Goal: Task Accomplishment & Management: Manage account settings

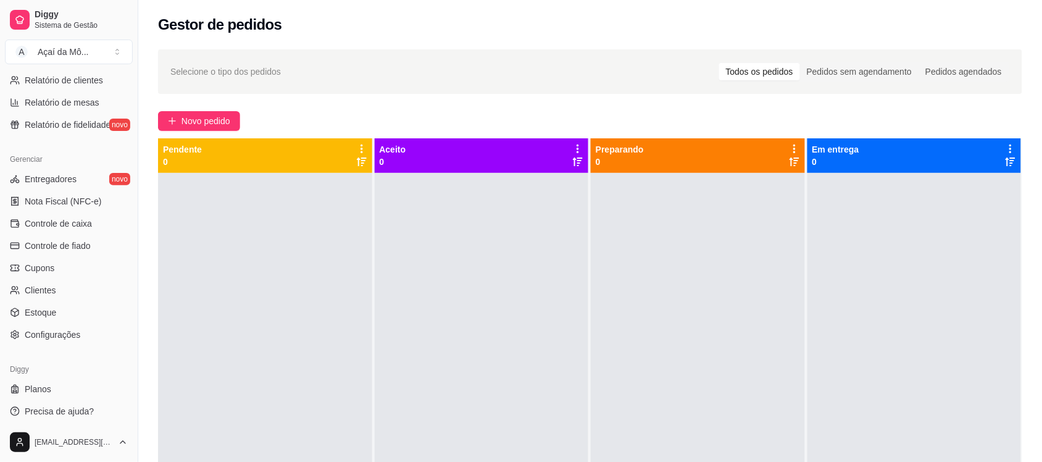
scroll to position [426, 0]
click at [59, 227] on link "Controle de caixa" at bounding box center [69, 220] width 128 height 20
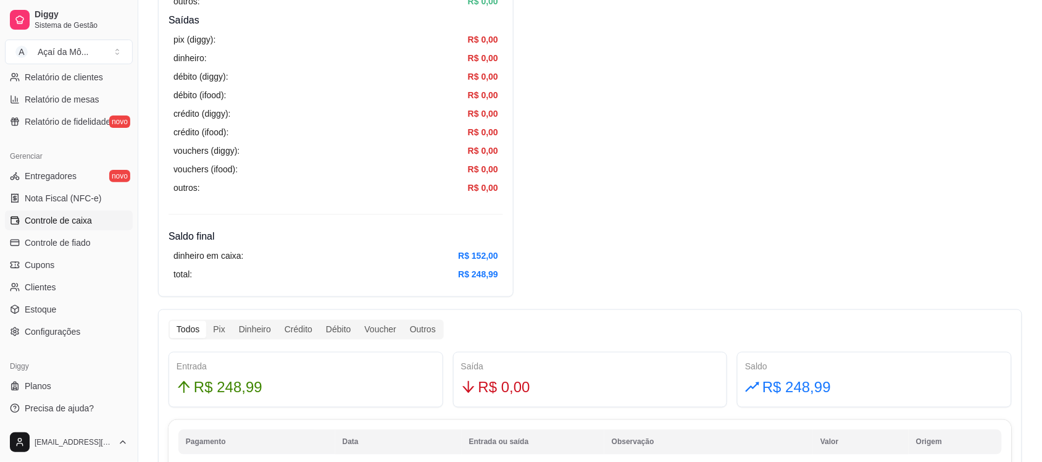
scroll to position [458, 0]
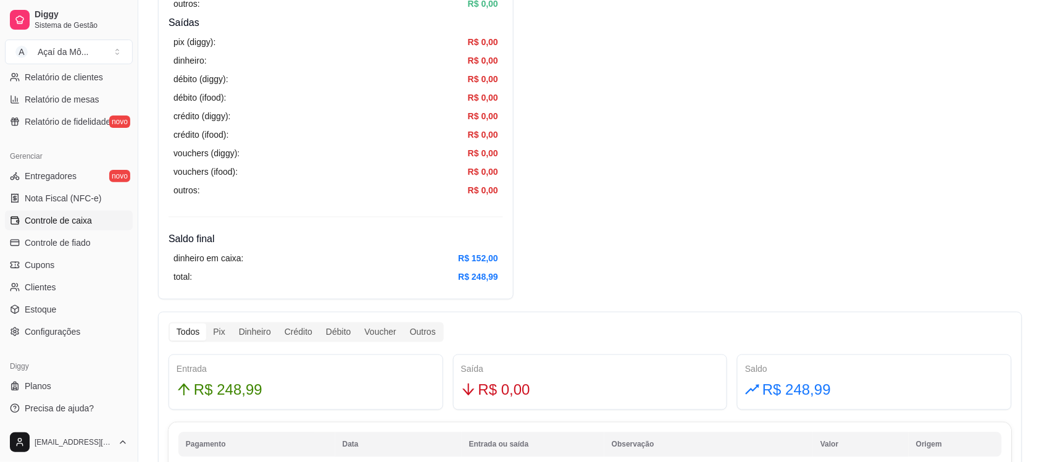
click at [760, 235] on div "Resumo Adicionar entrada/saída Data de abertura: 3 de out de 2025 às 14:24 Sald…" at bounding box center [590, 262] width 864 height 1230
click at [764, 173] on div "Resumo Adicionar entrada/saída Data de abertura: 3 de out de 2025 às 14:24 Sald…" at bounding box center [590, 262] width 864 height 1230
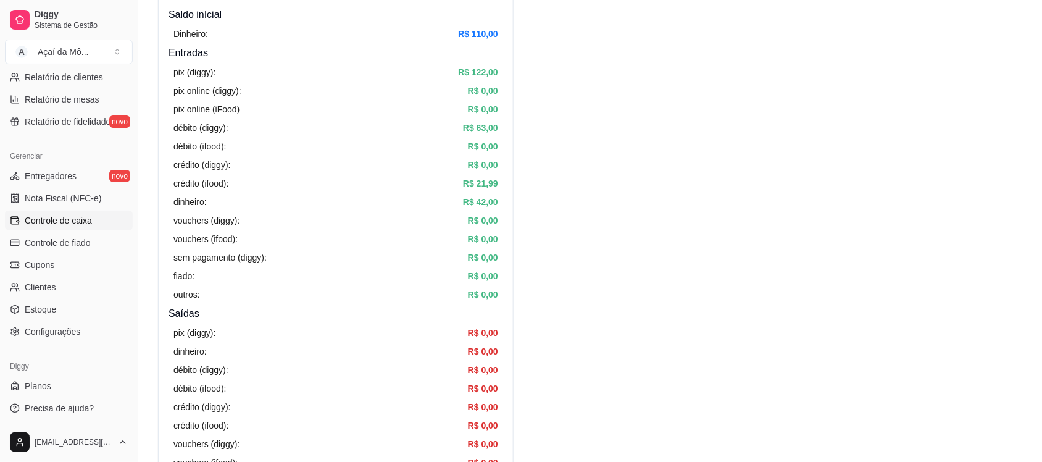
scroll to position [170, 0]
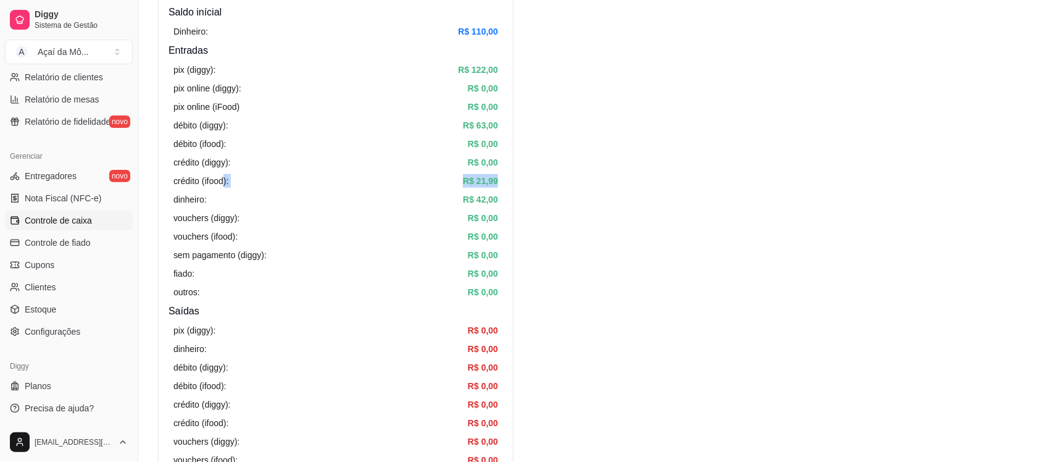
drag, startPoint x: 223, startPoint y: 177, endPoint x: 501, endPoint y: 182, distance: 277.8
click at [501, 182] on div "pix (diggy): R$ 122,00 pix online (diggy): R$ 0,00 pix online (iFood) R$ 0,00 d…" at bounding box center [335, 181] width 335 height 246
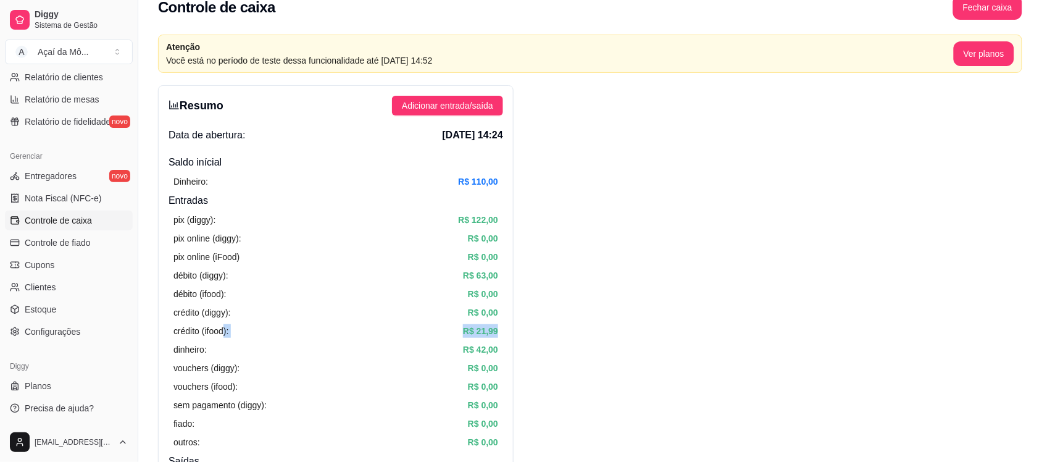
scroll to position [4, 0]
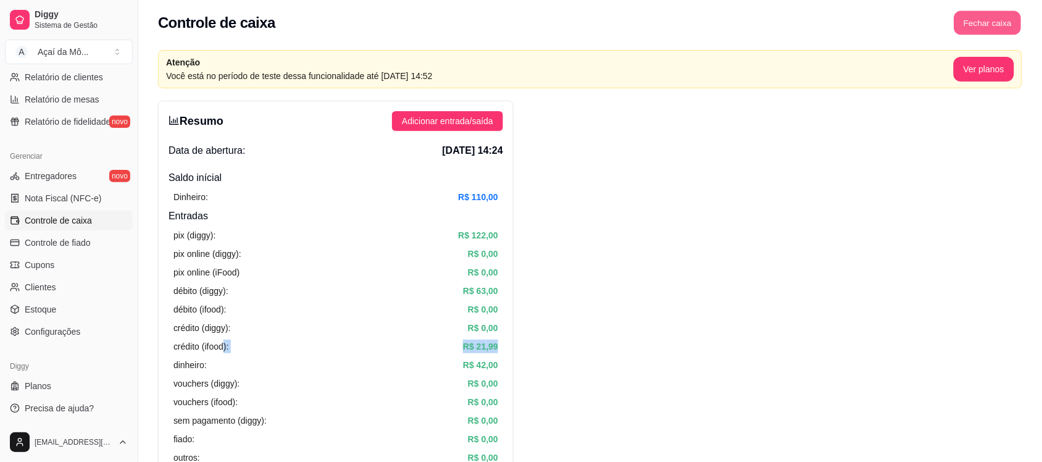
click at [1010, 28] on button "Fechar caixa" at bounding box center [987, 23] width 67 height 24
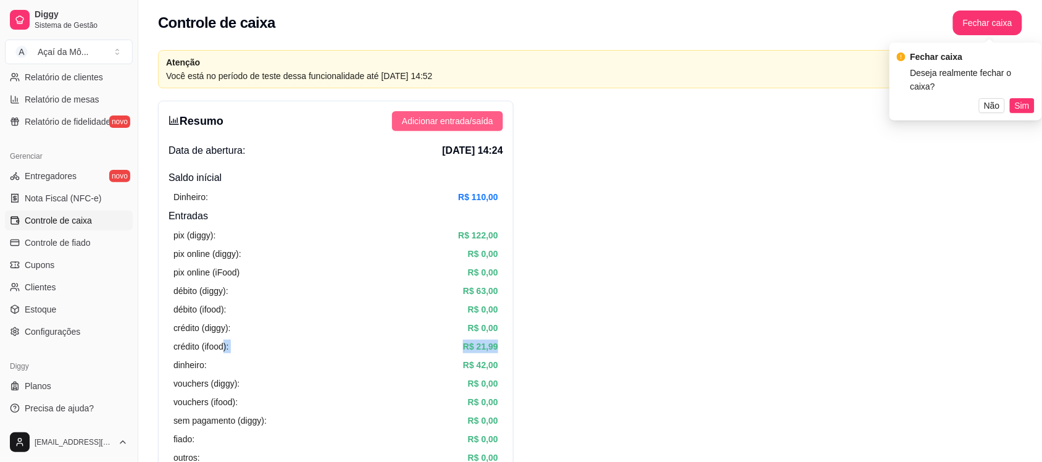
click at [468, 118] on span "Adicionar entrada/saída" at bounding box center [447, 121] width 91 height 14
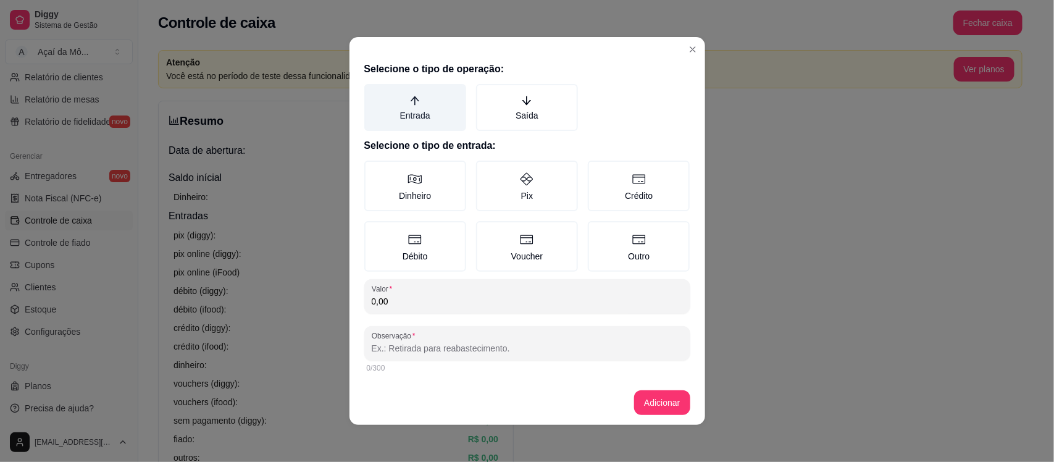
click at [418, 107] on label "Entrada" at bounding box center [415, 107] width 102 height 47
click at [373, 93] on button "Entrada" at bounding box center [369, 88] width 10 height 10
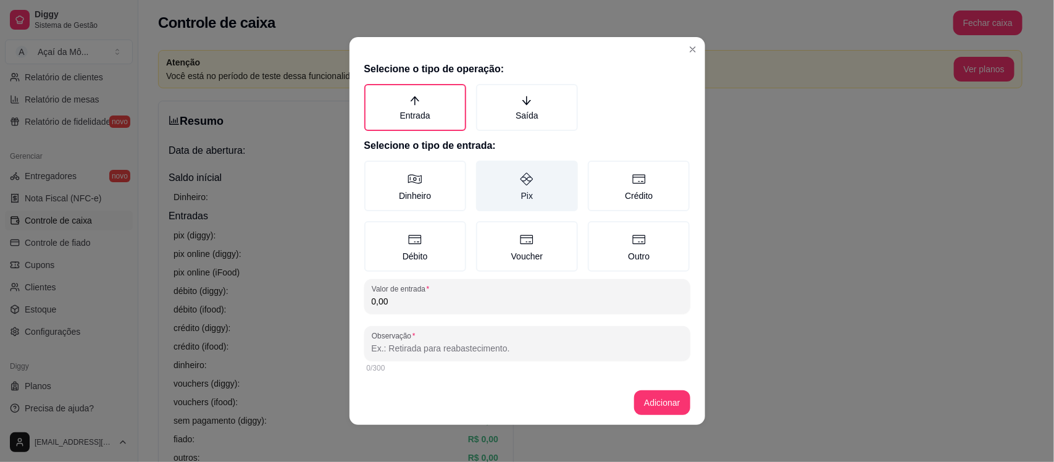
click at [492, 183] on label "Pix" at bounding box center [527, 185] width 102 height 51
click at [485, 170] on button "Pix" at bounding box center [480, 165] width 10 height 10
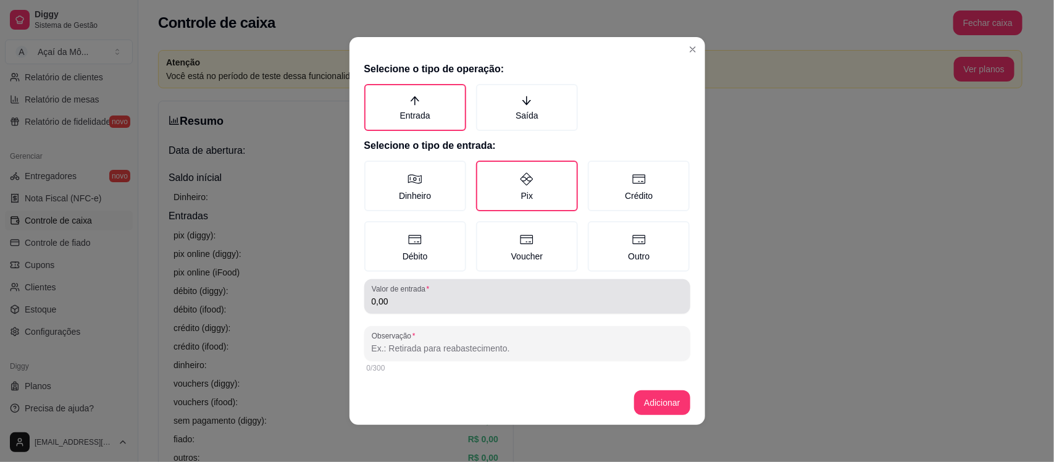
click at [436, 295] on input "0,00" at bounding box center [527, 301] width 311 height 12
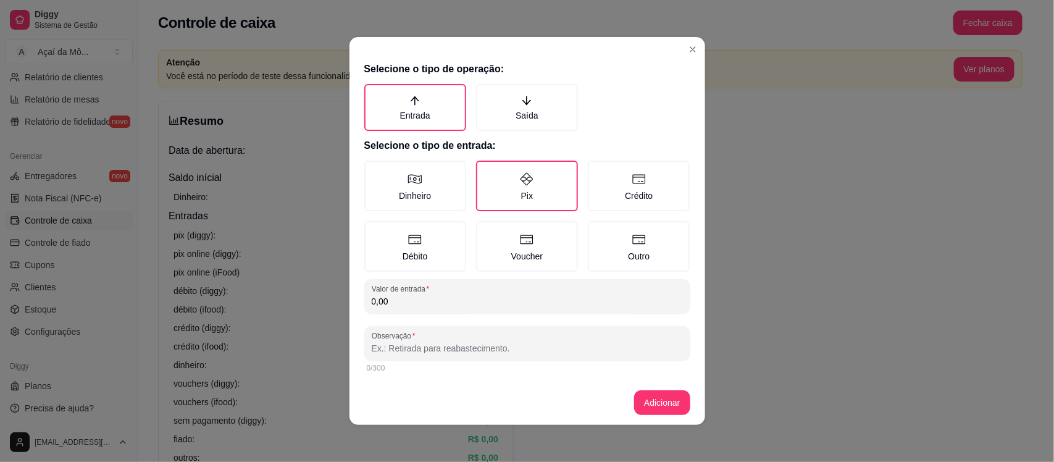
drag, startPoint x: 436, startPoint y: 294, endPoint x: 372, endPoint y: 283, distance: 64.6
click at [372, 283] on div "Valor de entrada 0,00" at bounding box center [527, 296] width 326 height 35
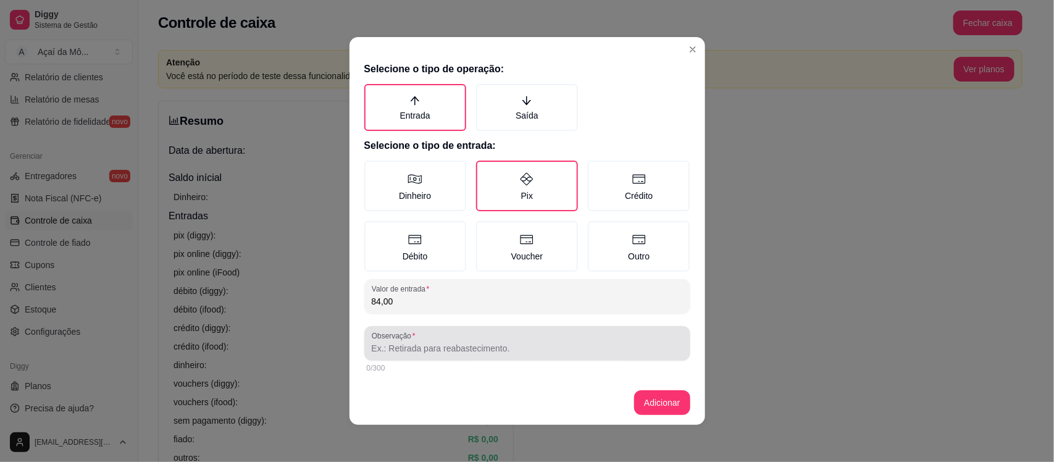
type input "84,00"
click at [417, 339] on div at bounding box center [527, 343] width 311 height 25
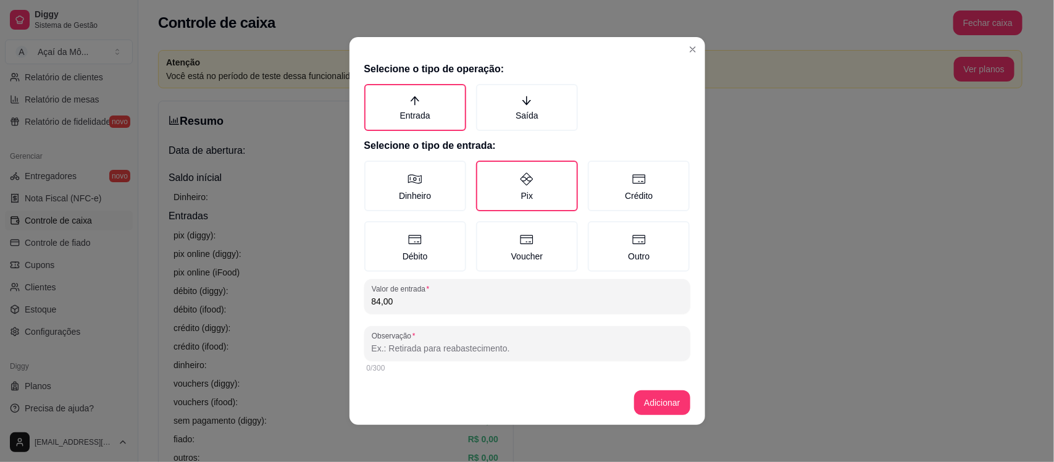
click at [491, 349] on input "Observação" at bounding box center [527, 348] width 311 height 12
click at [433, 347] on input "Venda bebida alcolica" at bounding box center [527, 348] width 311 height 12
click at [440, 349] on input "Venda bebida alcólica" at bounding box center [527, 348] width 311 height 12
click at [474, 343] on input "Venda bebida alcólica" at bounding box center [527, 348] width 311 height 12
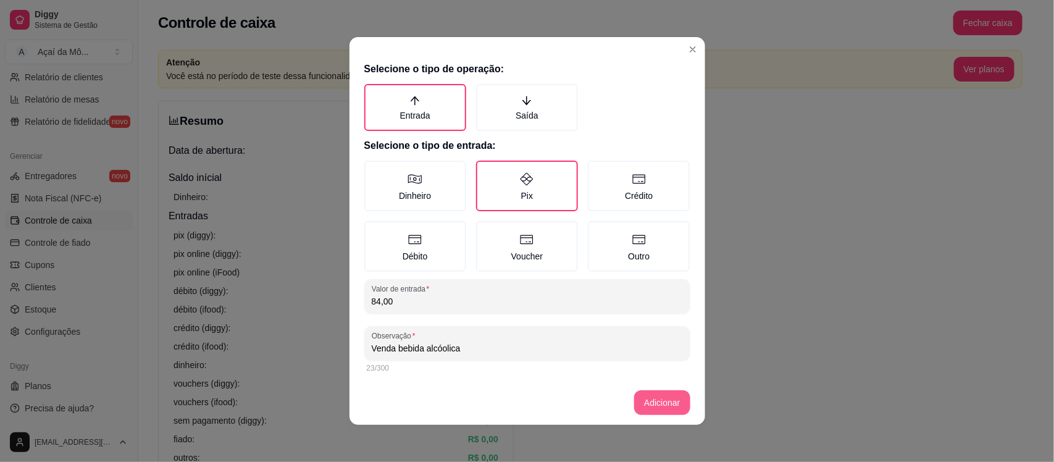
type input "Venda bebida alcóolica"
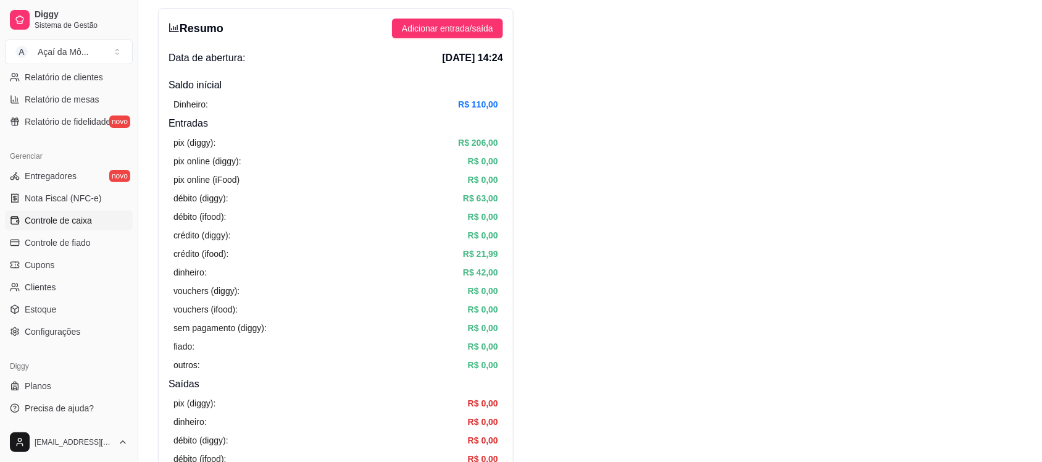
scroll to position [87, 0]
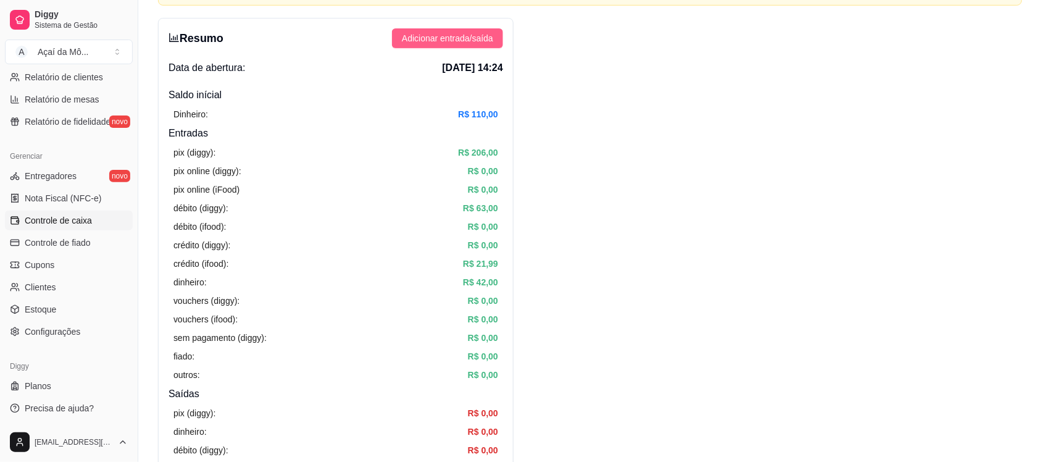
click at [449, 44] on span "Adicionar entrada/saída" at bounding box center [447, 38] width 91 height 14
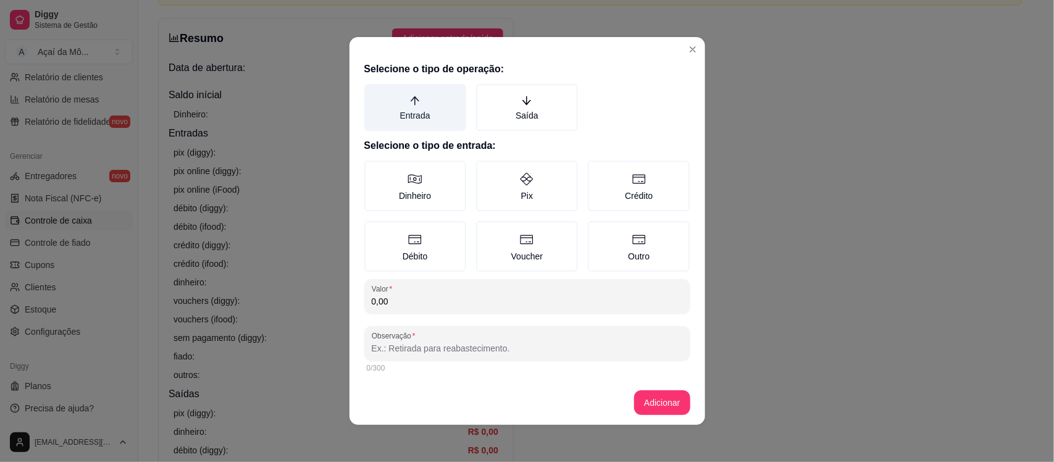
click at [432, 98] on label "Entrada" at bounding box center [415, 107] width 102 height 47
click at [373, 93] on button "Entrada" at bounding box center [369, 88] width 10 height 10
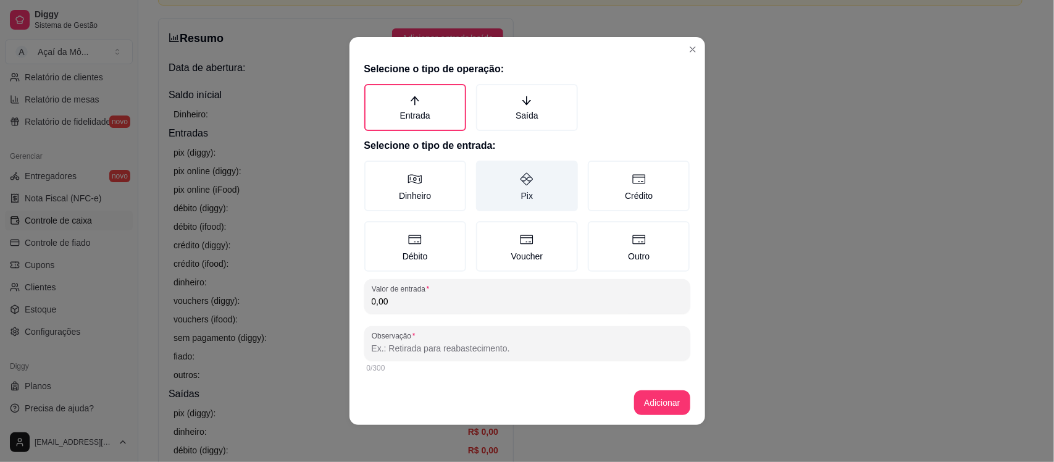
click at [515, 168] on label "Pix" at bounding box center [527, 185] width 102 height 51
click at [485, 168] on button "Pix" at bounding box center [480, 165] width 10 height 10
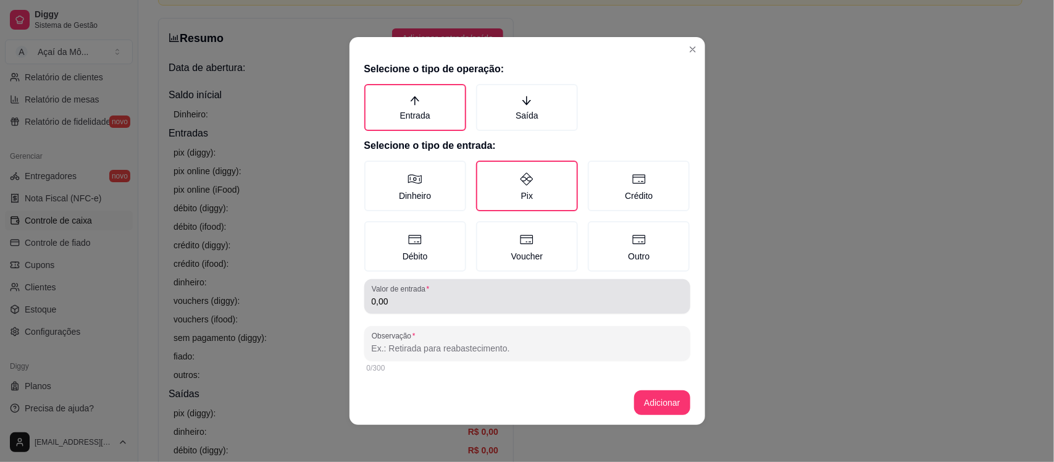
click at [454, 307] on div "Valor de entrada 0,00" at bounding box center [527, 296] width 326 height 35
drag, startPoint x: 454, startPoint y: 307, endPoint x: 344, endPoint y: 313, distance: 110.0
click at [349, 313] on div "Selecione o tipo de operação: Entrada Saída Selecione o tipo de entrada: Dinhei…" at bounding box center [526, 218] width 355 height 323
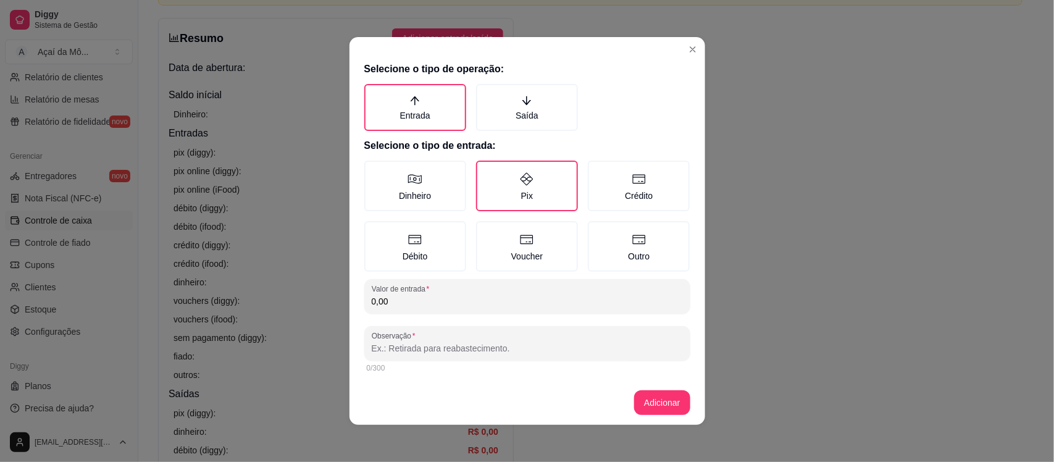
drag, startPoint x: 390, startPoint y: 301, endPoint x: 346, endPoint y: 298, distance: 44.5
click at [349, 298] on div "Selecione o tipo de operação: Entrada Saída Selecione o tipo de entrada: Dinhei…" at bounding box center [526, 218] width 355 height 323
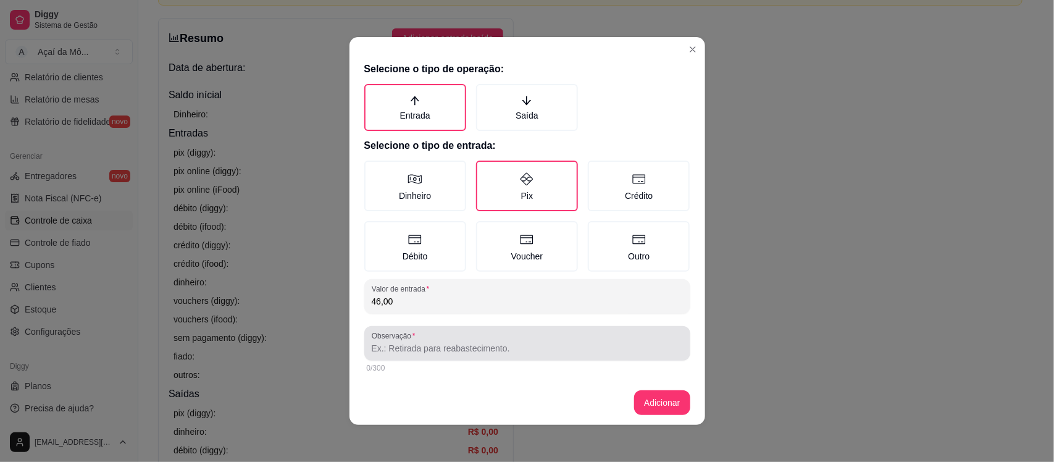
type input "46,00"
click at [437, 355] on div "Observação" at bounding box center [527, 343] width 326 height 35
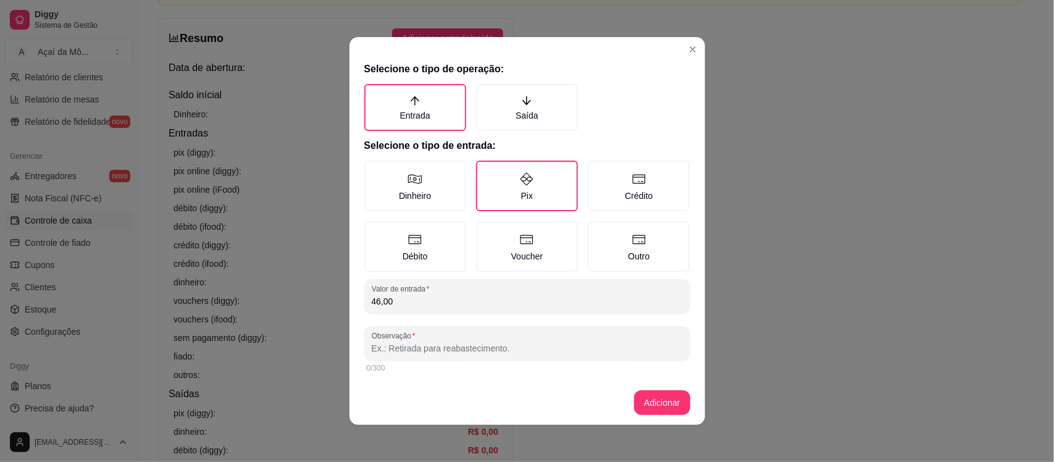
click at [381, 352] on input "Observação" at bounding box center [527, 348] width 311 height 12
click at [431, 352] on input "Observação" at bounding box center [527, 348] width 311 height 12
type input "2 [PERSON_NAME]"
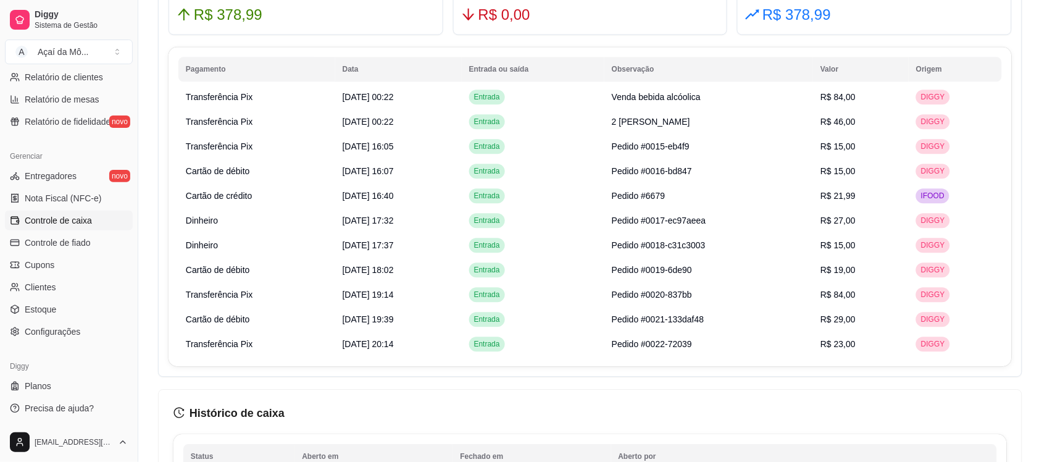
scroll to position [823, 0]
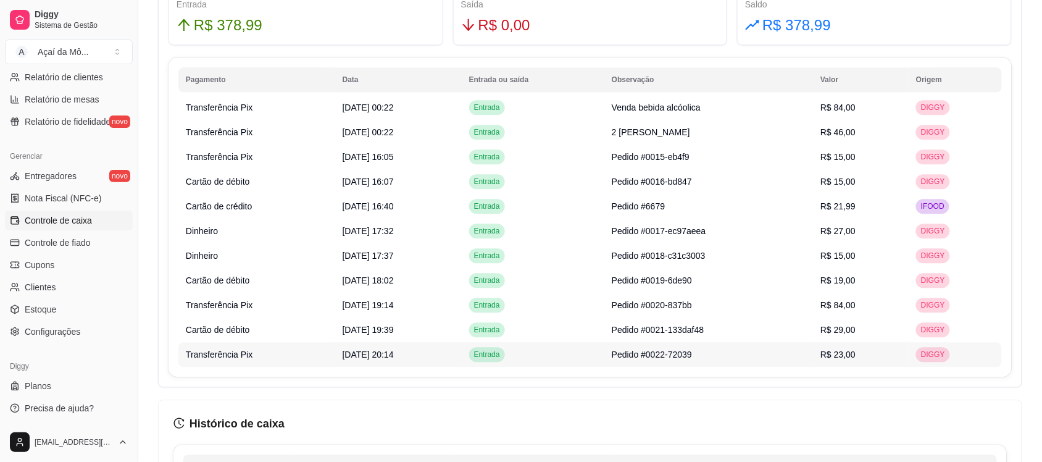
click at [711, 349] on td "Pedido #0022-72039" at bounding box center [708, 354] width 209 height 25
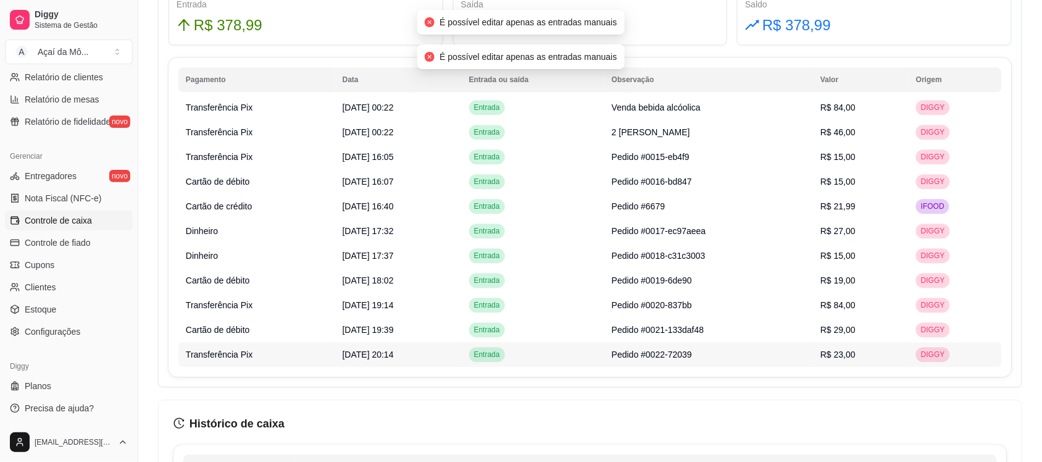
click at [942, 354] on span "DIGGY" at bounding box center [932, 354] width 29 height 10
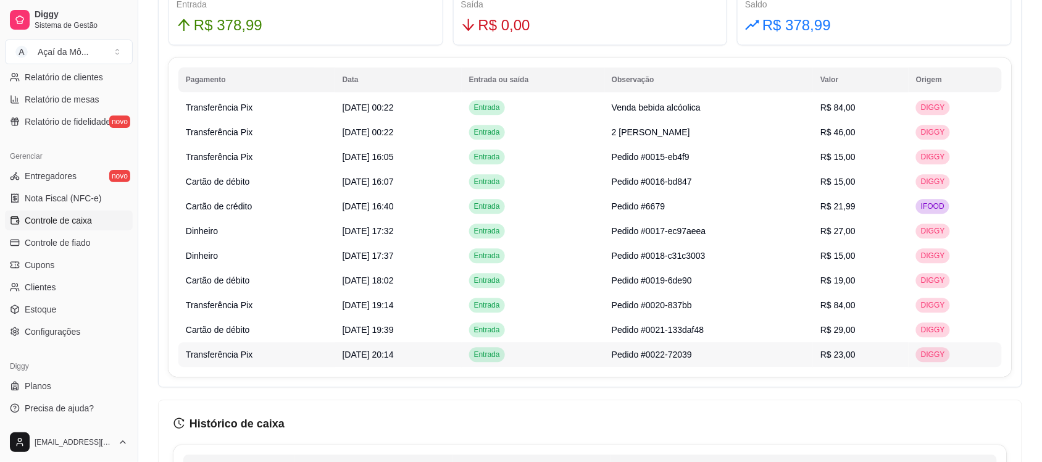
click at [502, 350] on span "Entrada" at bounding box center [487, 354] width 31 height 10
click at [239, 349] on span "Transferência Pix" at bounding box center [219, 354] width 67 height 10
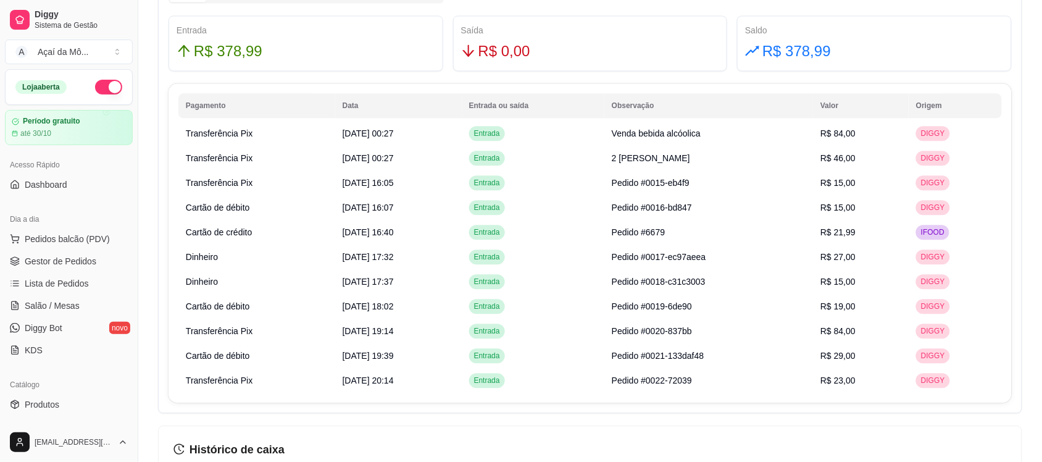
scroll to position [794, 0]
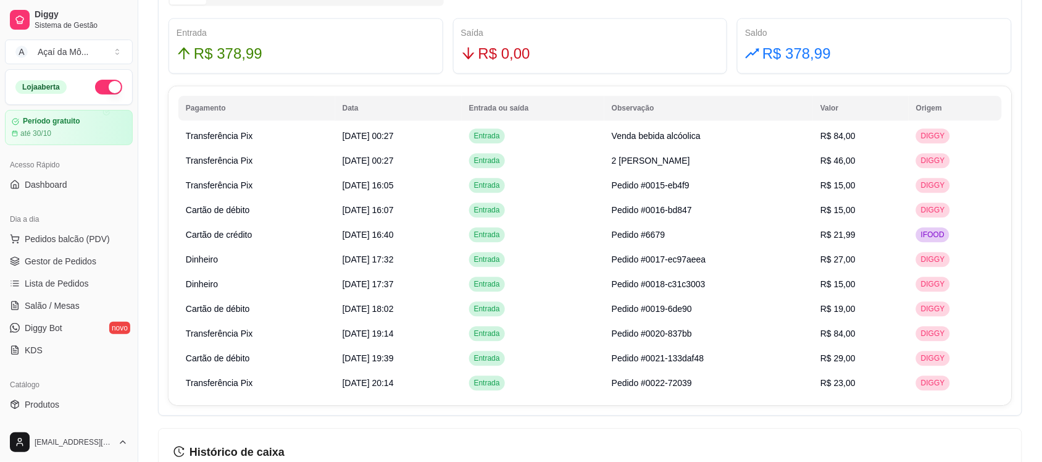
click at [349, 109] on th "Data" at bounding box center [398, 108] width 127 height 25
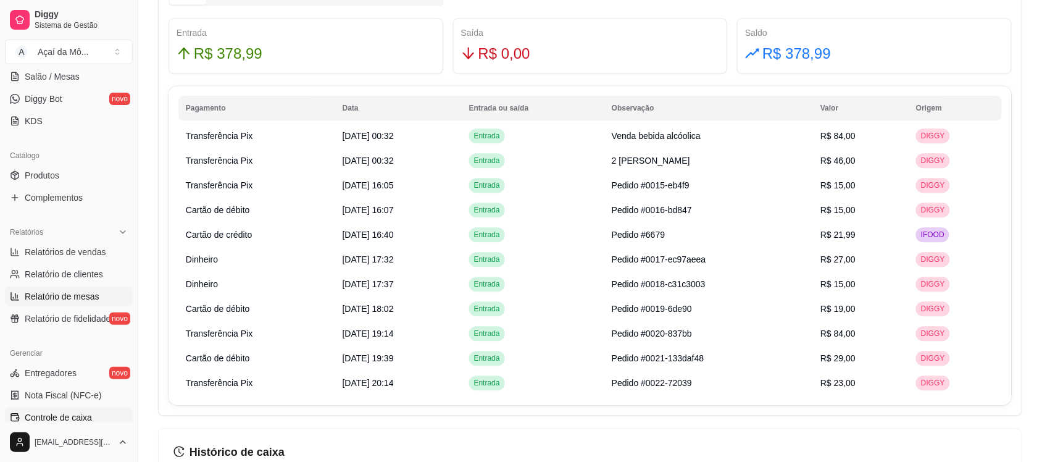
scroll to position [230, 0]
click at [89, 175] on link "Produtos" at bounding box center [69, 174] width 128 height 20
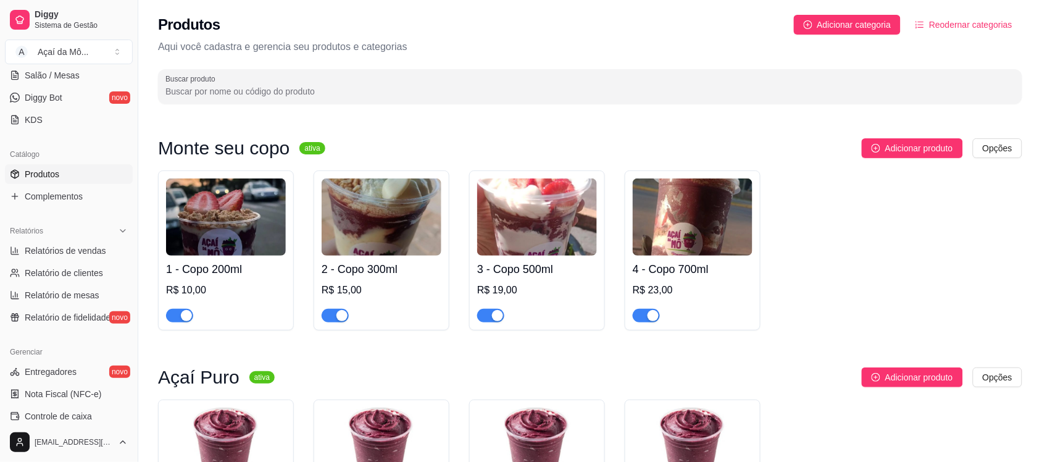
click at [218, 244] on img at bounding box center [226, 216] width 120 height 77
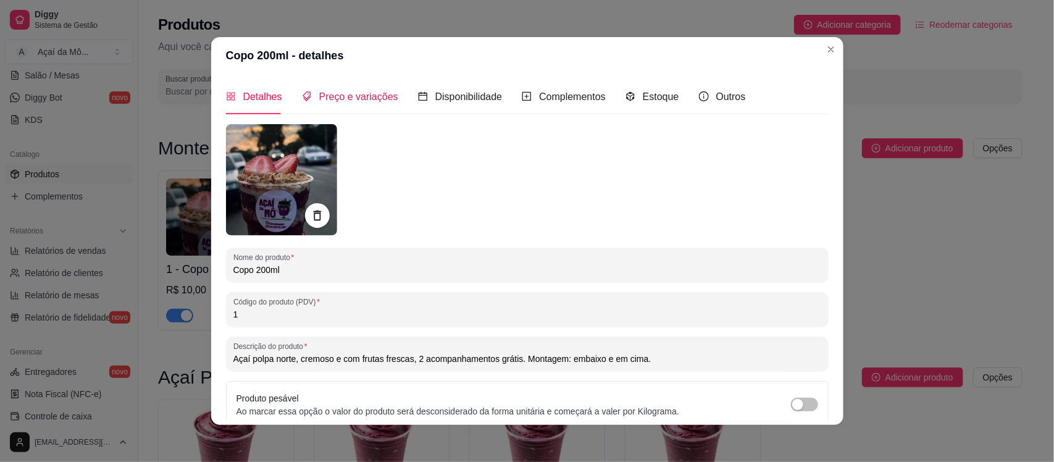
click at [365, 89] on div "Preço e variações" at bounding box center [350, 96] width 96 height 15
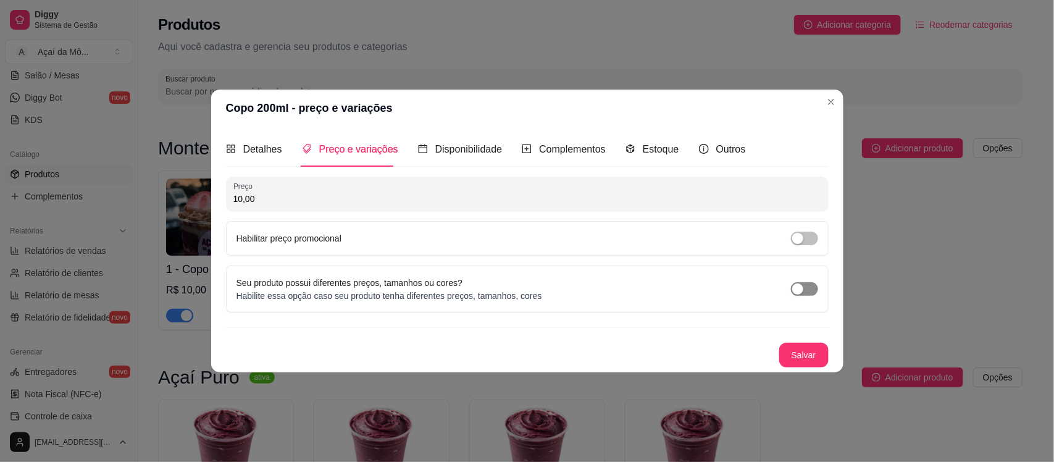
click at [805, 285] on span "button" at bounding box center [804, 289] width 27 height 14
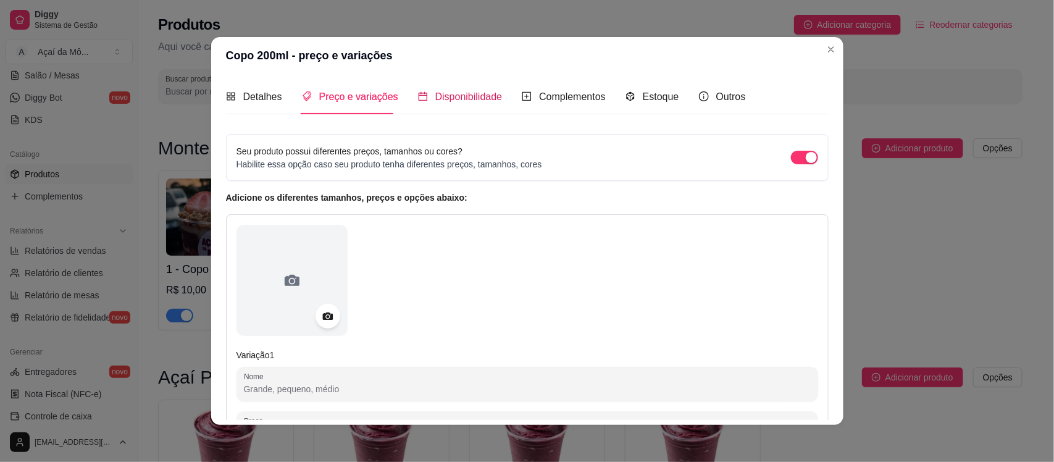
click at [423, 93] on div "Disponibilidade" at bounding box center [460, 96] width 85 height 15
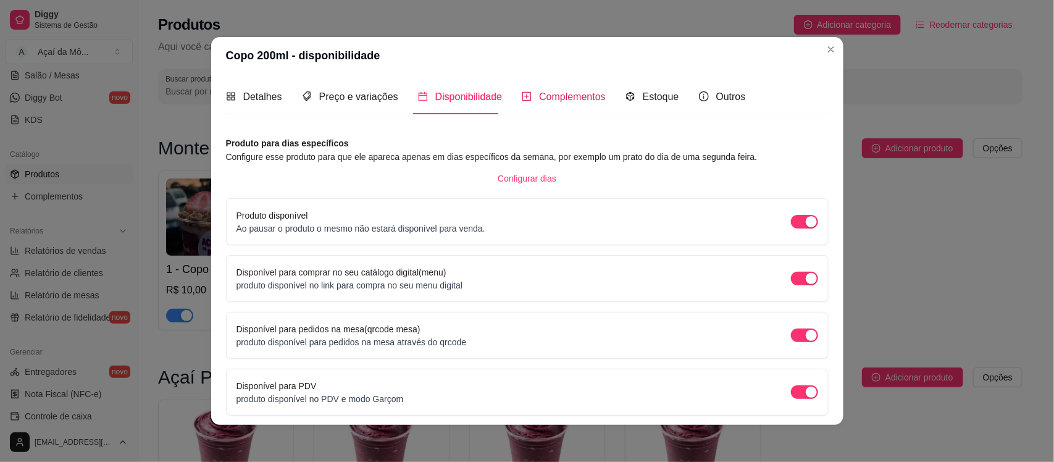
click at [551, 96] on span "Complementos" at bounding box center [572, 96] width 67 height 10
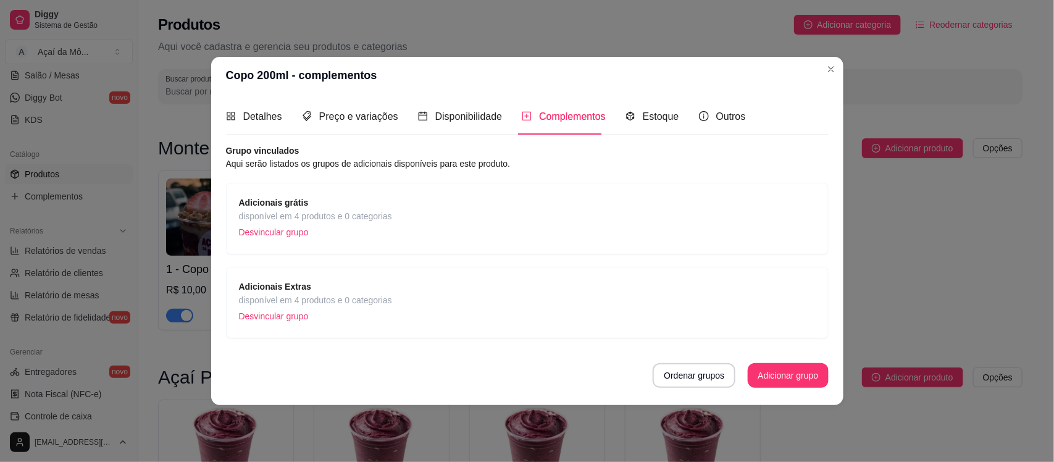
click at [343, 217] on span "disponível em 4 produtos e 0 categorias" at bounding box center [315, 216] width 153 height 14
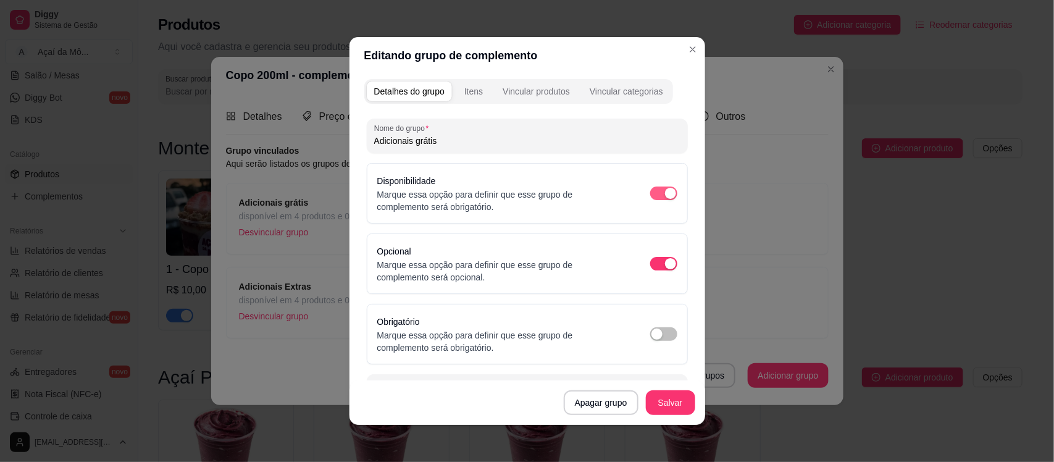
click at [665, 189] on div "button" at bounding box center [670, 193] width 11 height 11
click at [651, 189] on span "button" at bounding box center [663, 193] width 27 height 14
click at [539, 89] on div "Vincular produtos" at bounding box center [535, 91] width 67 height 12
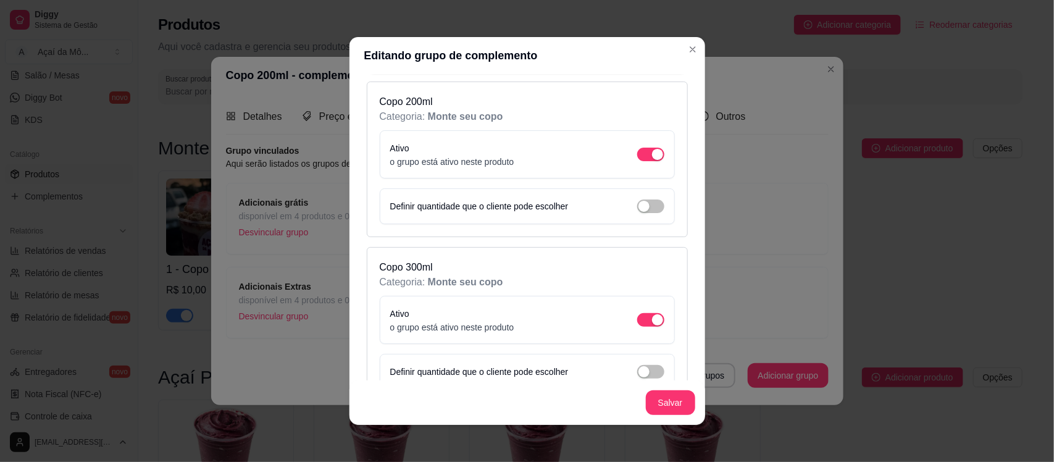
scroll to position [134, 0]
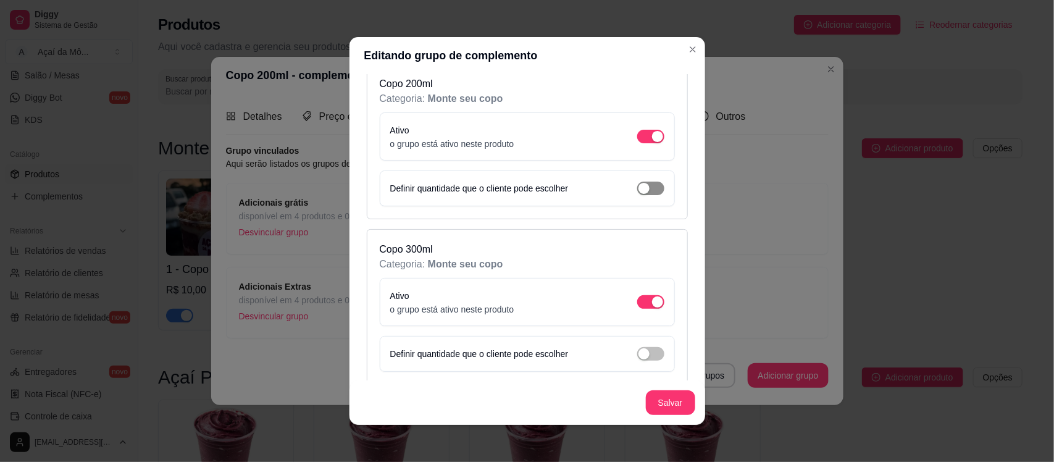
click at [639, 188] on span "button" at bounding box center [650, 188] width 27 height 14
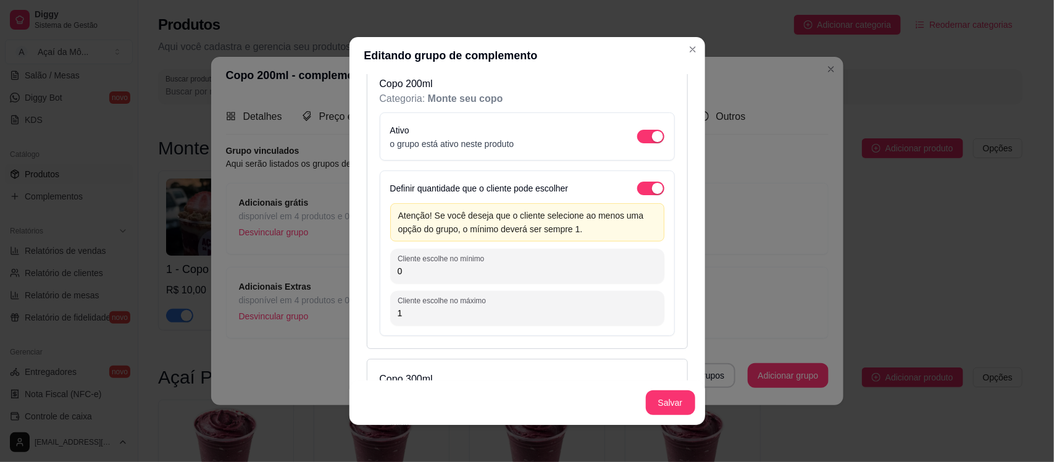
click at [507, 270] on input "0" at bounding box center [526, 271] width 259 height 12
click at [420, 309] on input "1" at bounding box center [526, 313] width 259 height 12
type input "1"
type input "2"
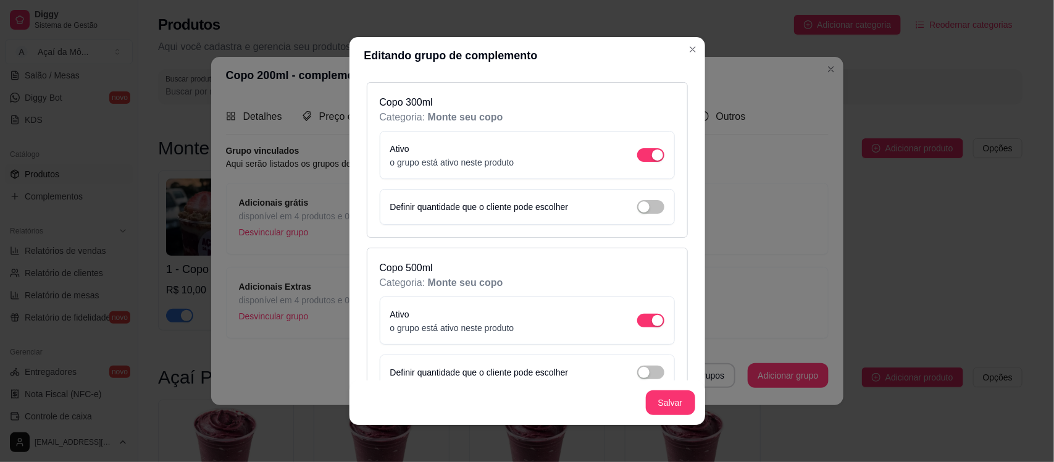
scroll to position [405, 0]
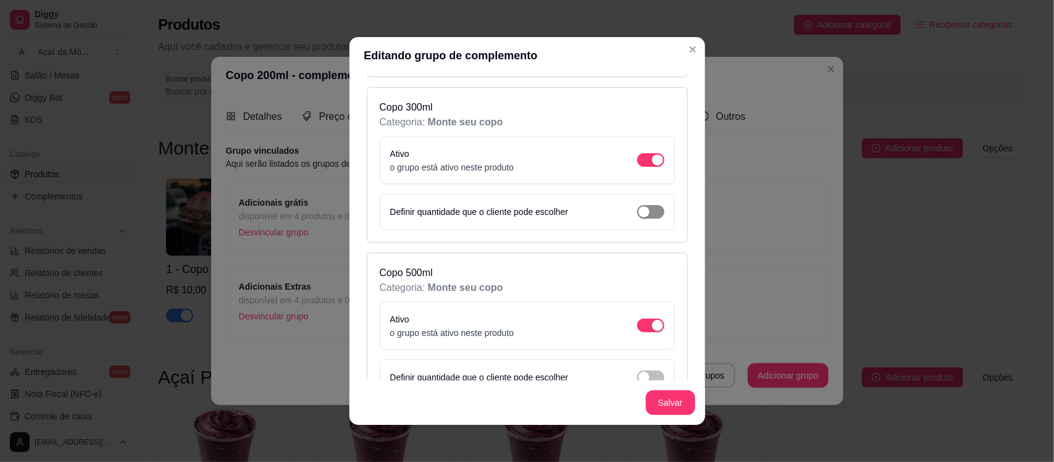
click at [640, 210] on span "button" at bounding box center [650, 212] width 27 height 14
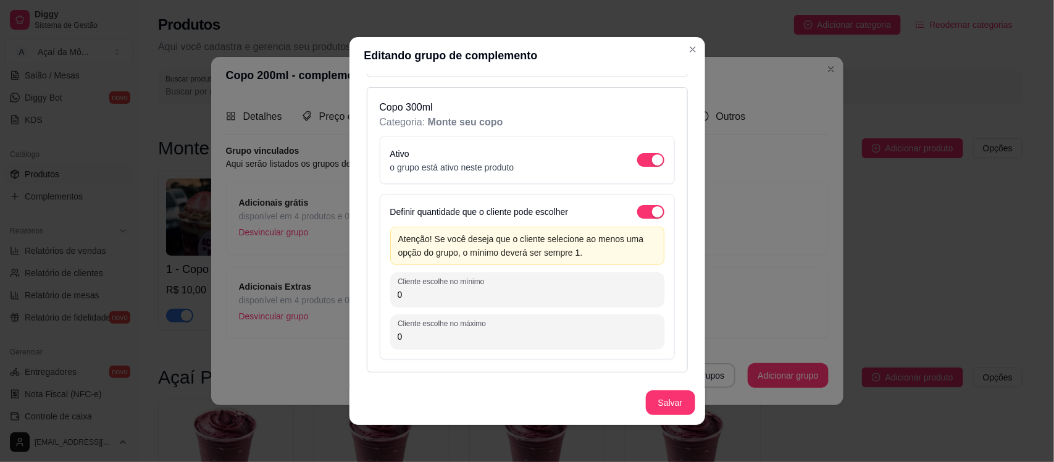
scroll to position [0, 0]
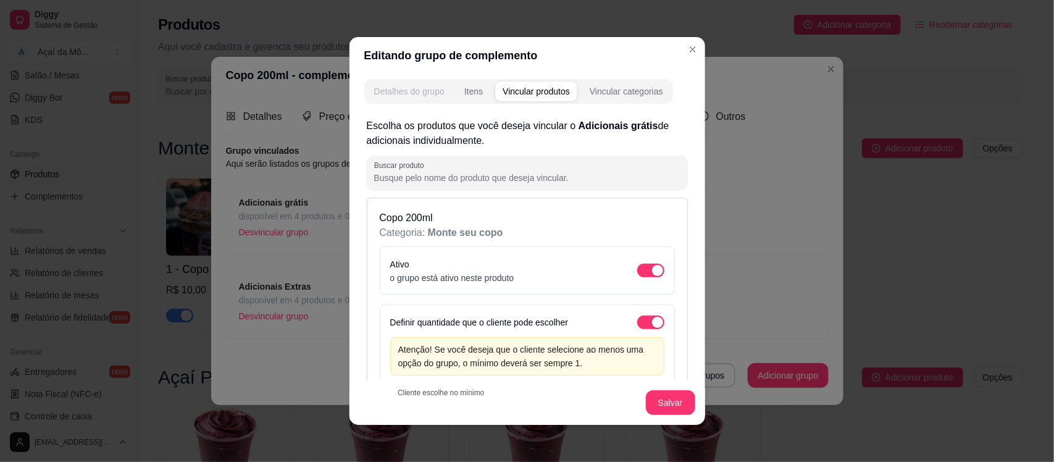
click at [417, 87] on div "Detalhes do grupo" at bounding box center [409, 91] width 70 height 12
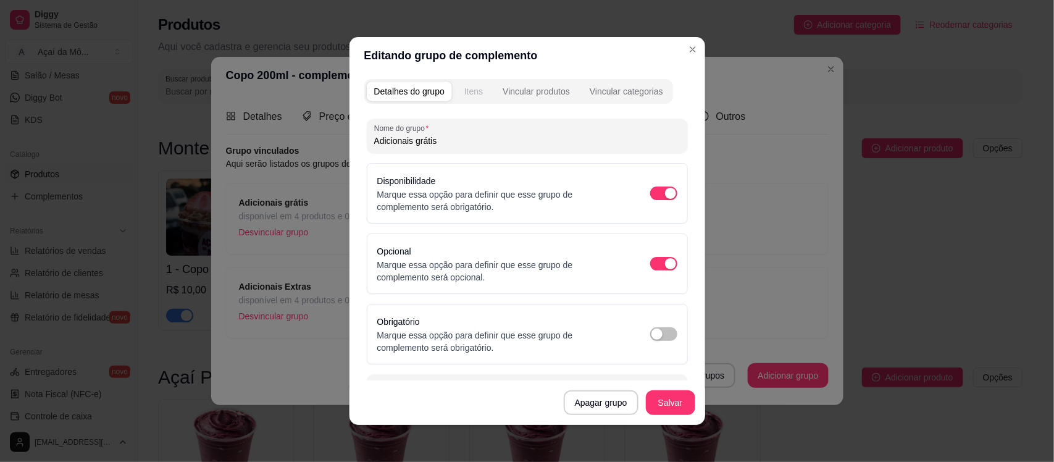
click at [483, 90] on button "Itens" at bounding box center [473, 91] width 33 height 20
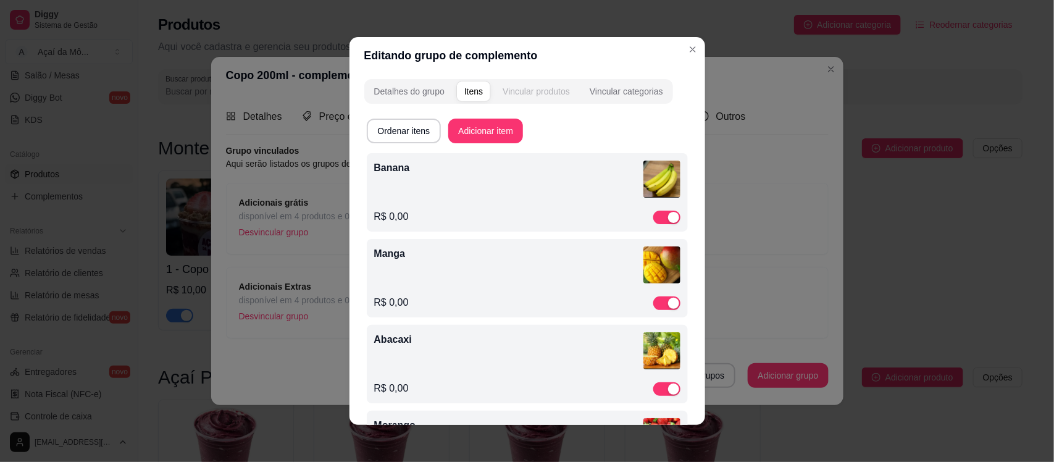
click at [506, 91] on div "Vincular produtos" at bounding box center [535, 91] width 67 height 12
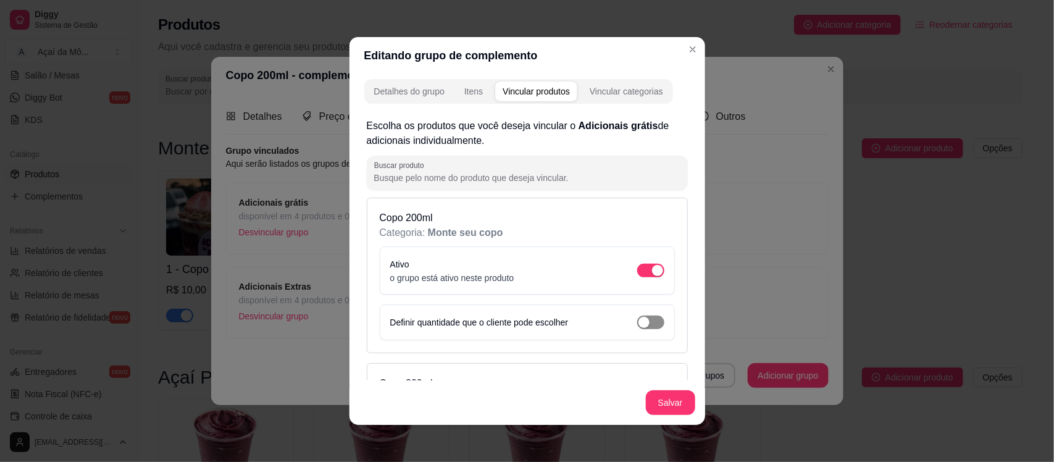
click at [637, 320] on span "button" at bounding box center [650, 322] width 27 height 14
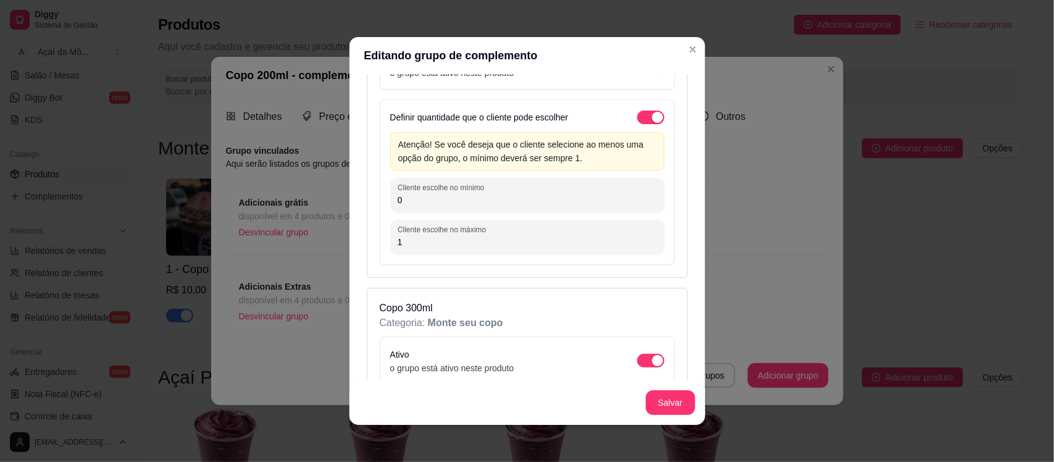
scroll to position [215, 0]
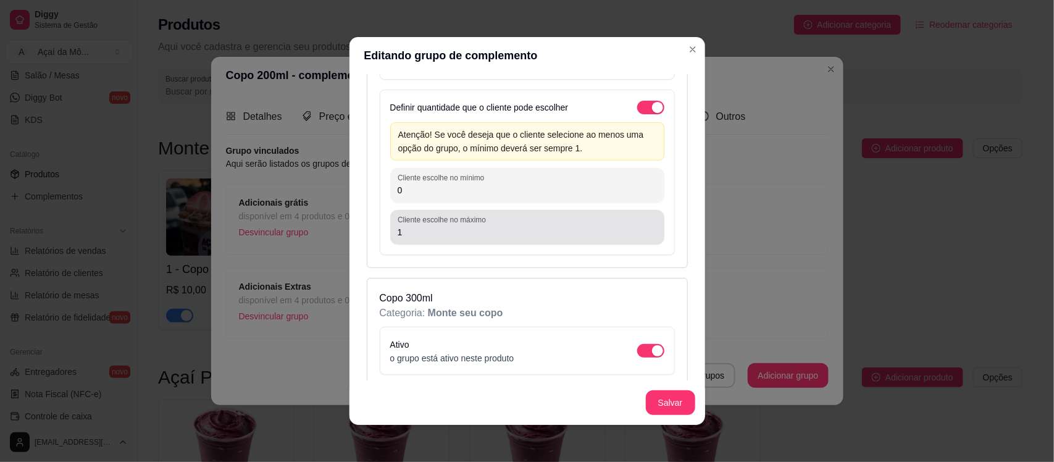
click at [548, 225] on div "1" at bounding box center [526, 227] width 259 height 25
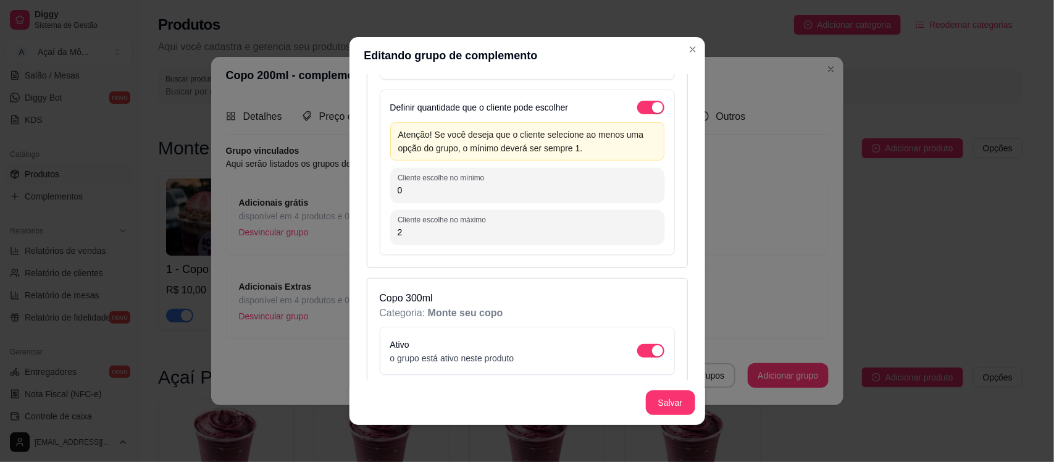
type input "2"
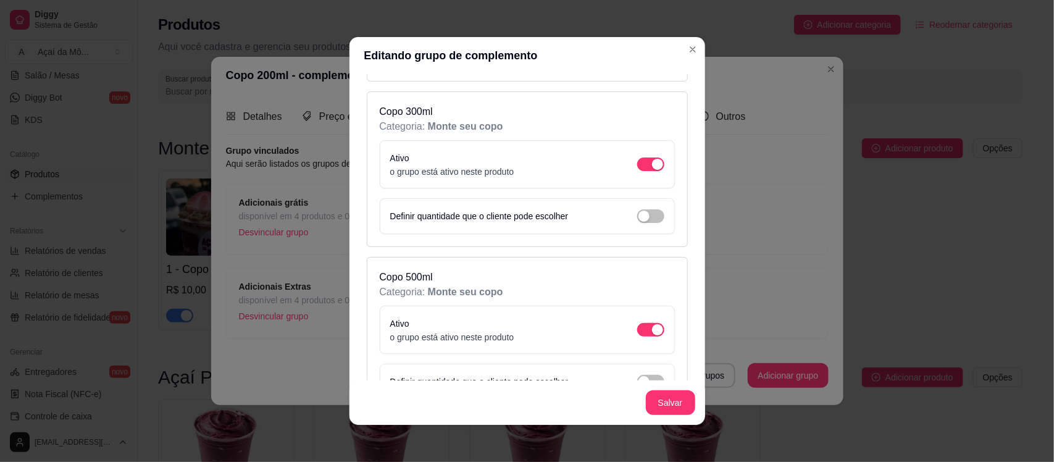
scroll to position [425, 0]
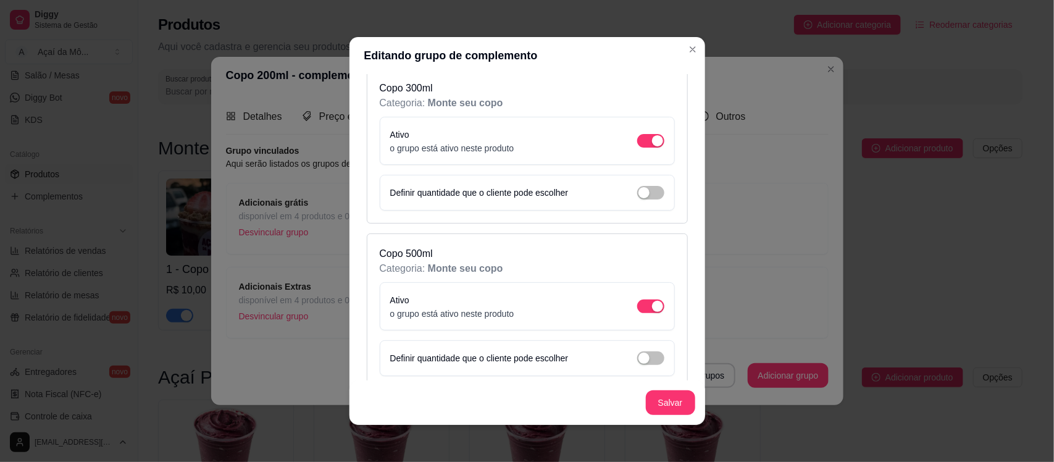
click at [649, 189] on div "Definir quantidade que o cliente pode escolher" at bounding box center [527, 193] width 295 height 36
click at [640, 189] on span "button" at bounding box center [650, 193] width 27 height 14
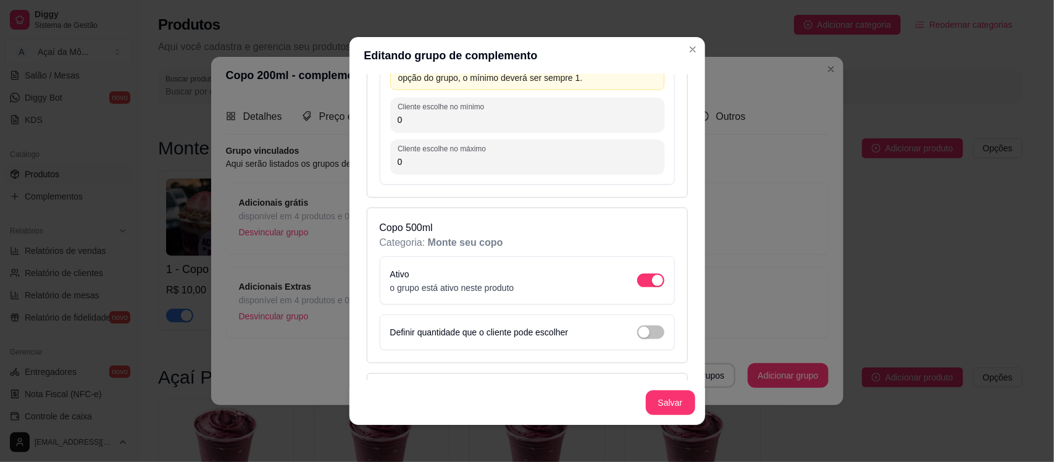
scroll to position [615, 0]
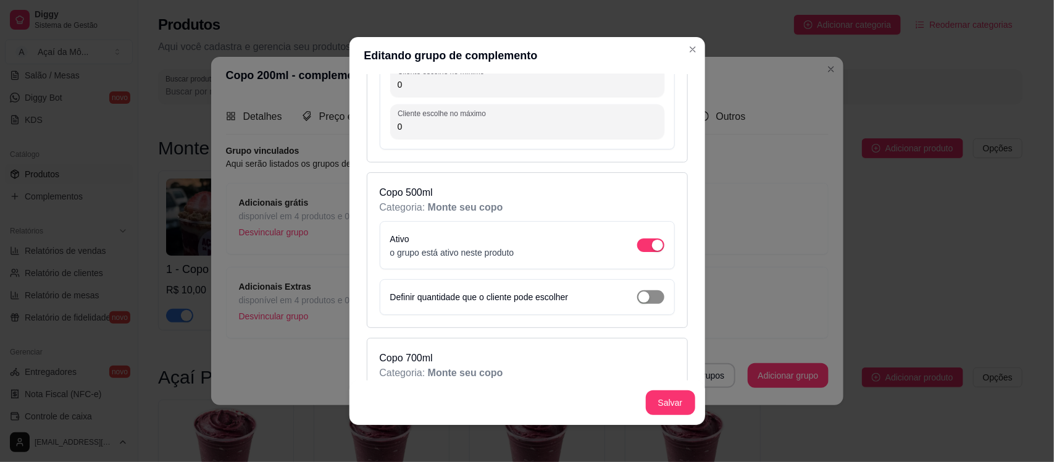
click at [637, 304] on span "button" at bounding box center [650, 297] width 27 height 14
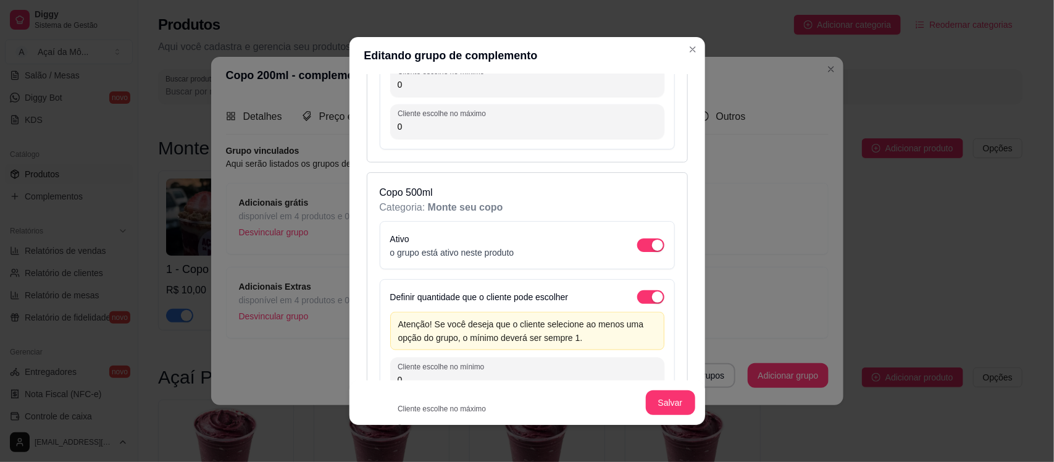
click at [602, 122] on input "0" at bounding box center [526, 126] width 259 height 12
type input "3"
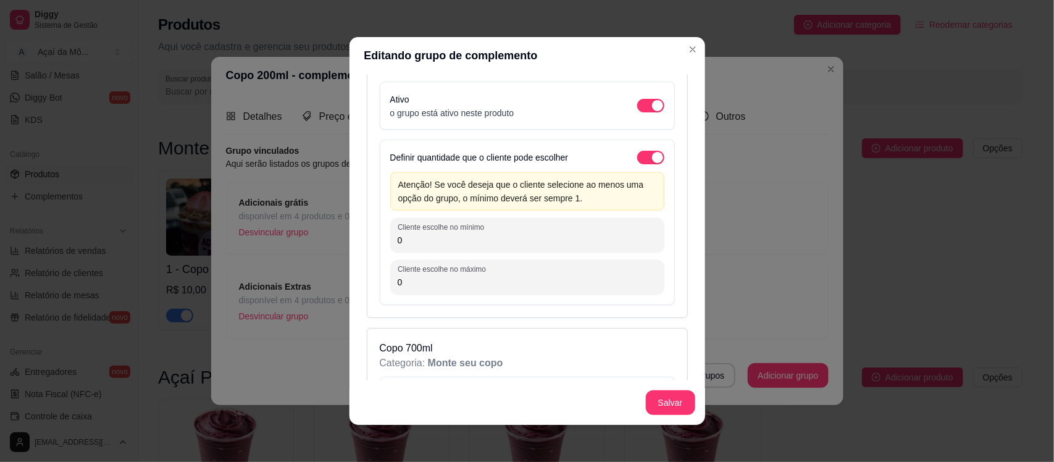
scroll to position [782, 0]
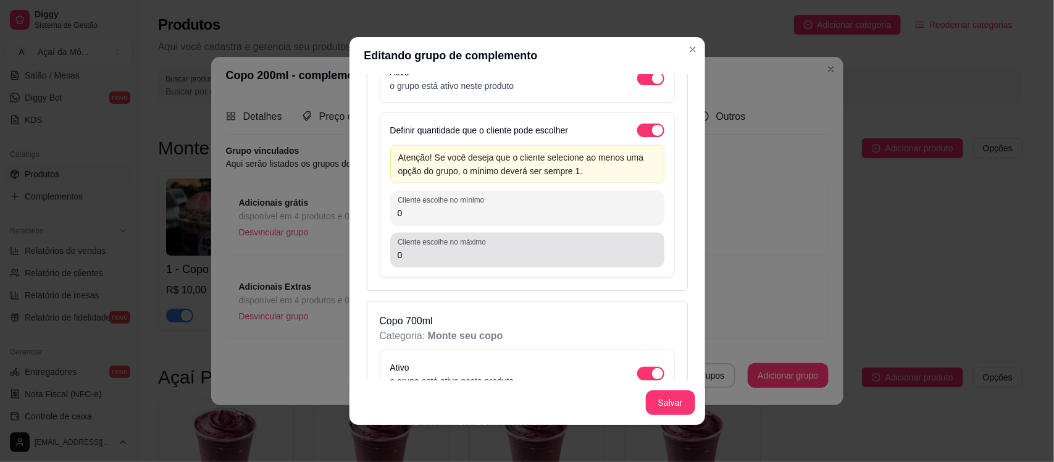
click at [628, 254] on input "0" at bounding box center [526, 255] width 259 height 12
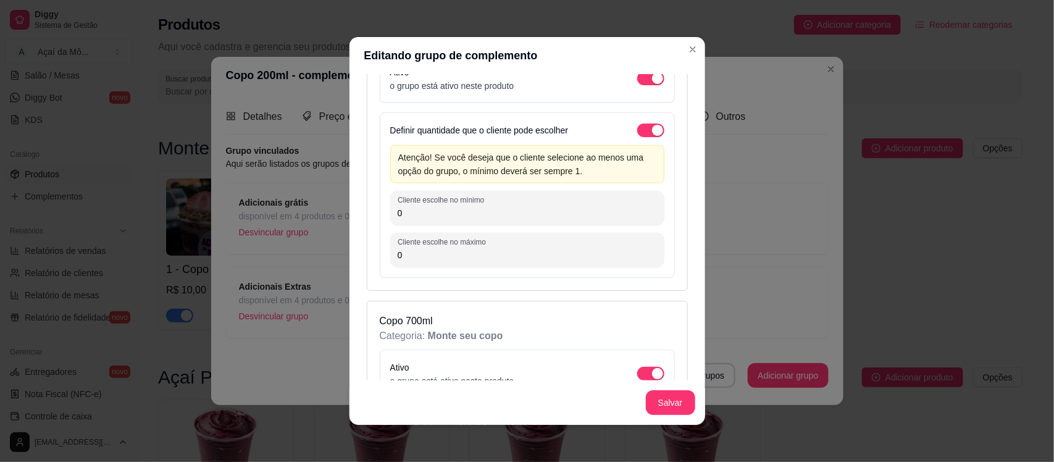
click at [628, 254] on input "0" at bounding box center [526, 255] width 259 height 12
type input "3"
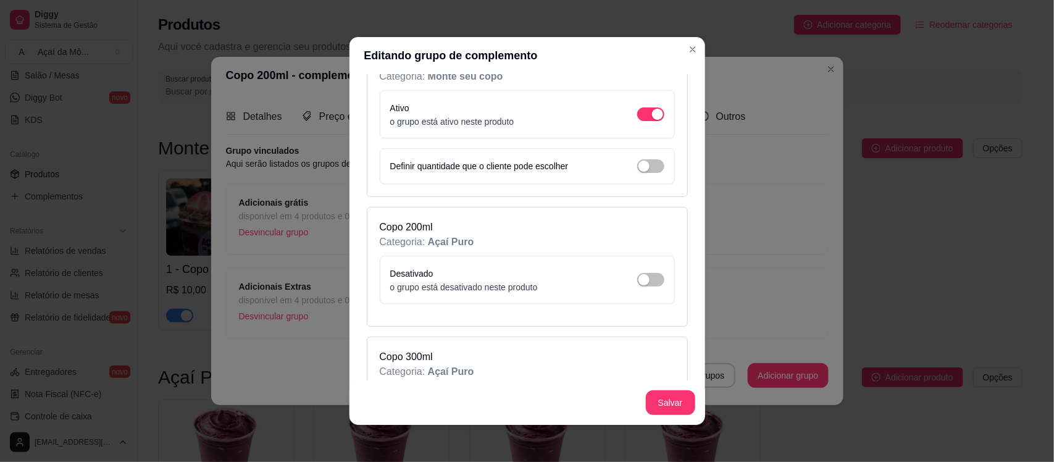
scroll to position [1025, 0]
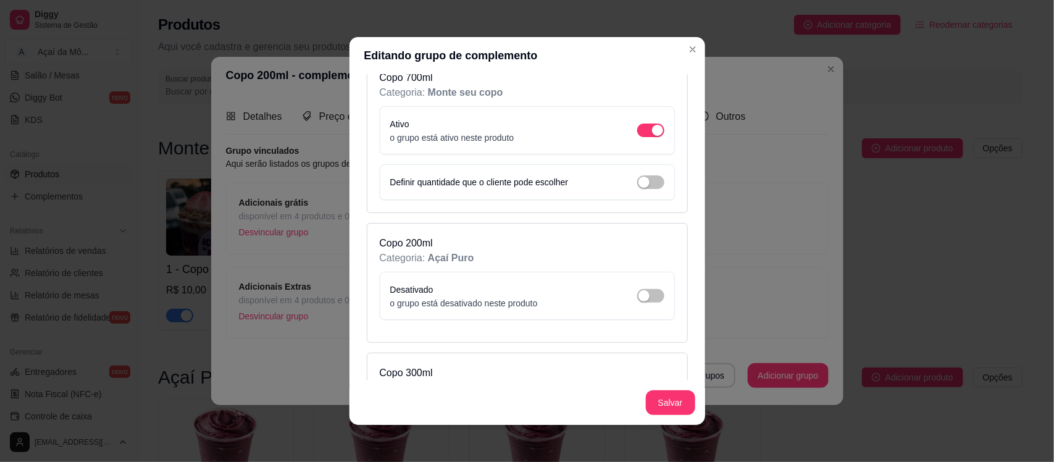
drag, startPoint x: 685, startPoint y: 264, endPoint x: 692, endPoint y: 250, distance: 15.5
click at [692, 250] on div "Detalhes do grupo Itens Vincular produtos Vincular categorias Escolha os produt…" at bounding box center [526, 249] width 355 height 351
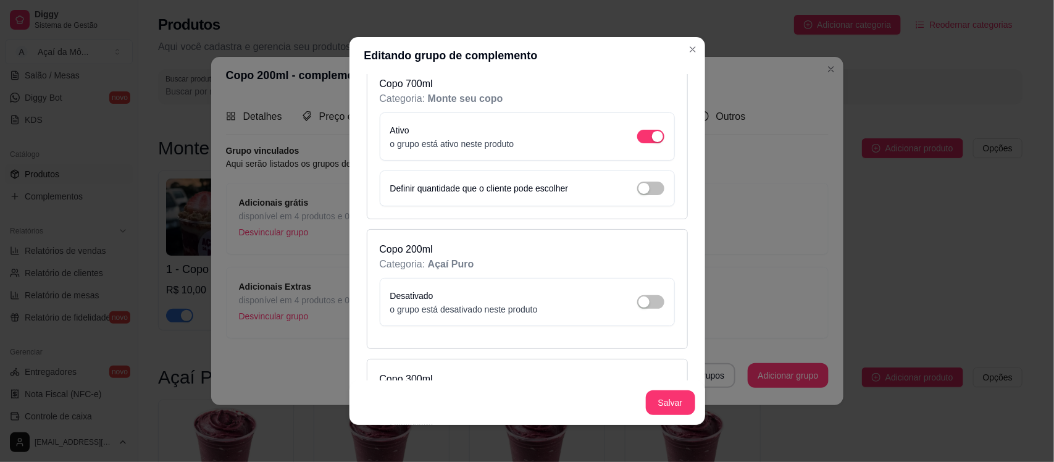
scroll to position [992, 0]
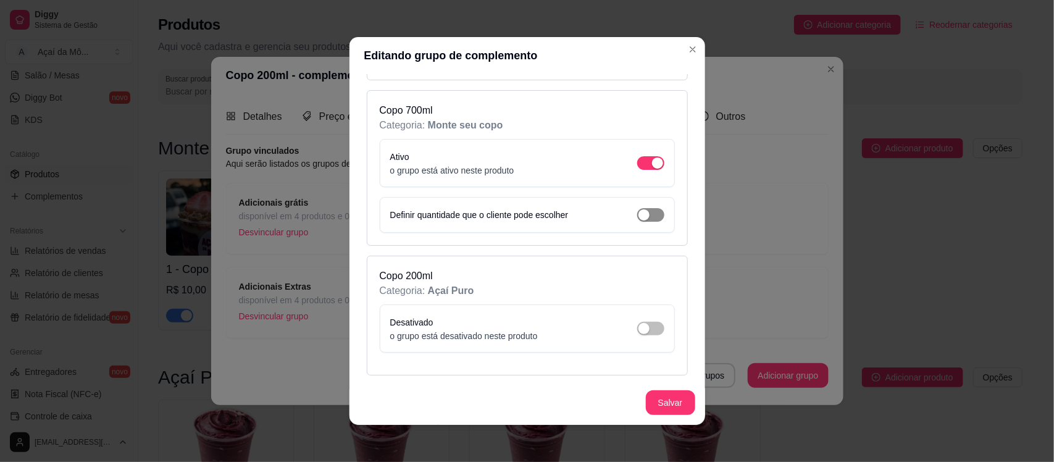
click at [638, 217] on div "button" at bounding box center [643, 214] width 11 height 11
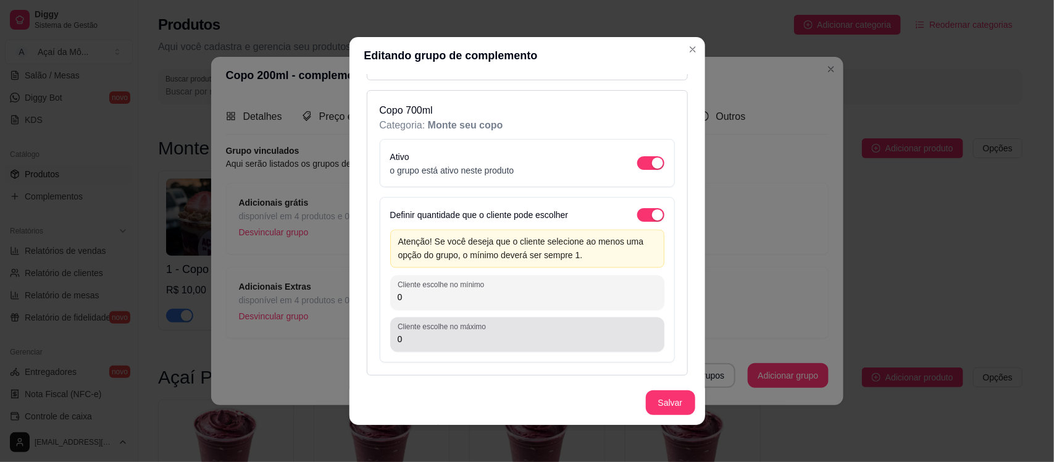
click at [451, 332] on label "Cliente escolhe no máximo" at bounding box center [443, 327] width 93 height 10
click at [451, 334] on input "0" at bounding box center [526, 339] width 259 height 12
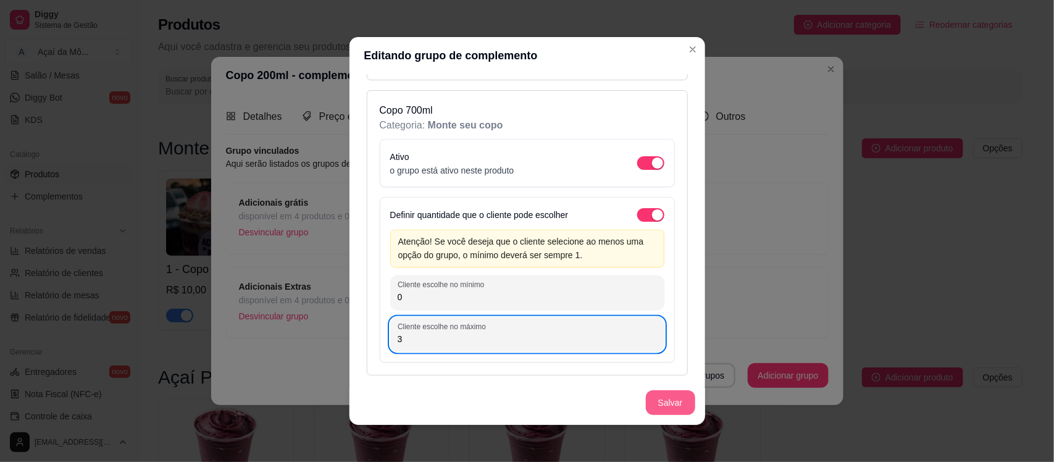
type input "3"
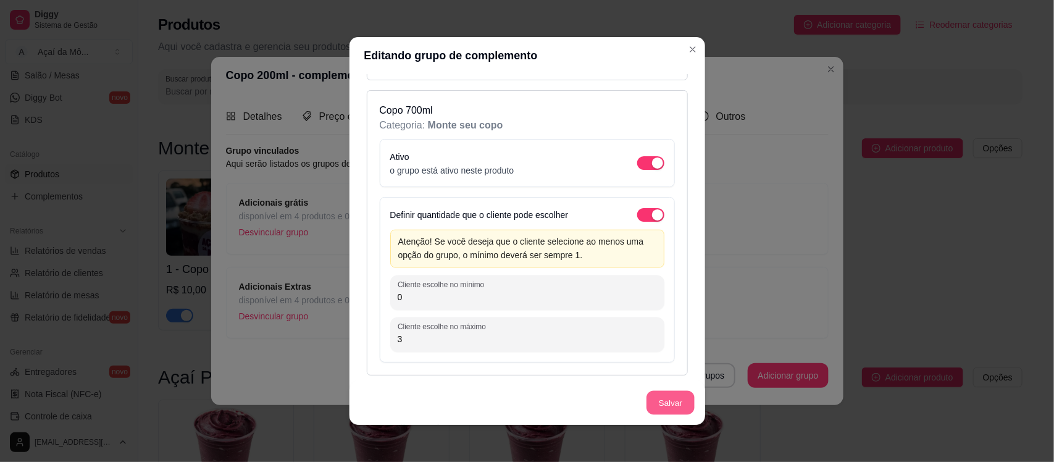
click at [662, 405] on button "Salvar" at bounding box center [670, 403] width 48 height 24
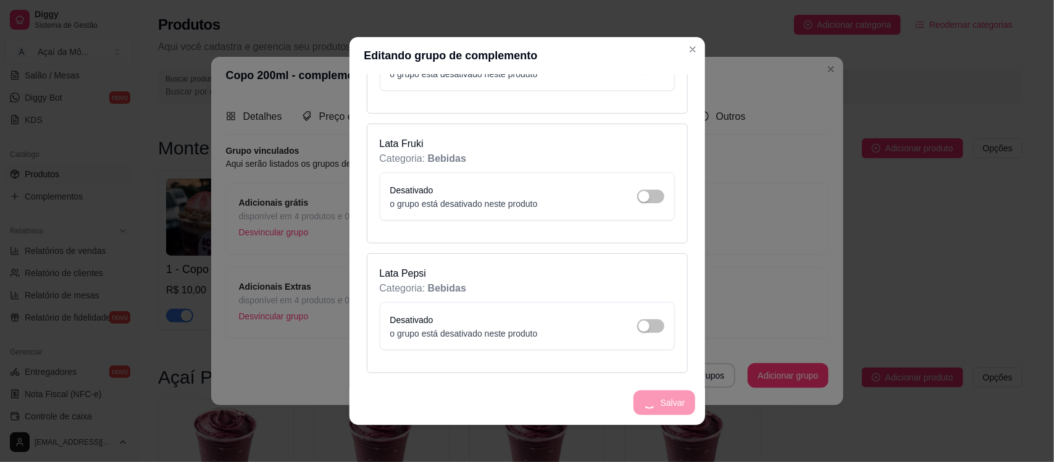
scroll to position [0, 0]
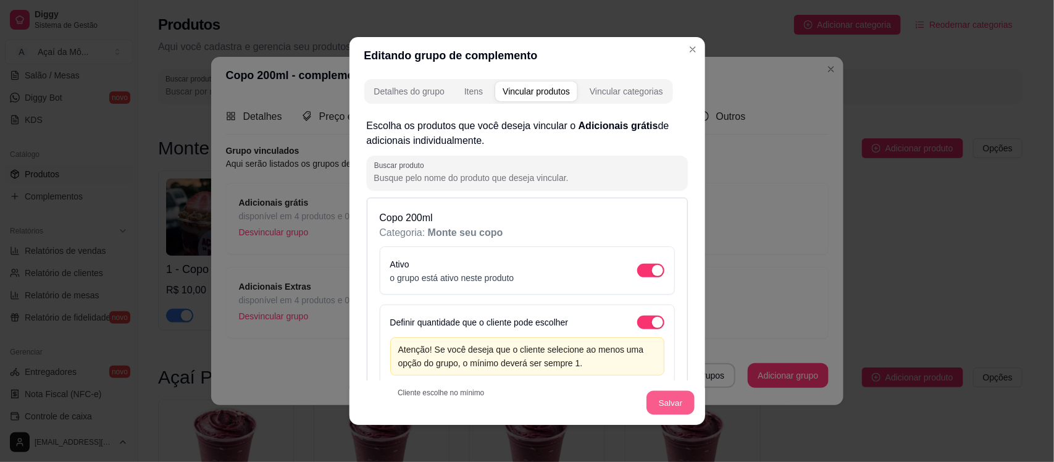
click at [670, 412] on button "Salvar" at bounding box center [670, 403] width 48 height 24
click at [680, 393] on button "Salvar" at bounding box center [670, 403] width 48 height 24
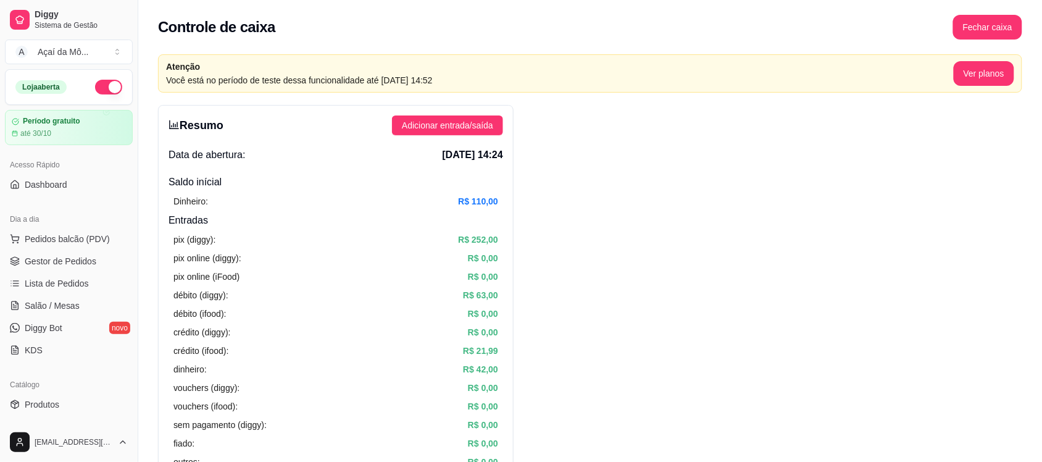
scroll to position [404, 0]
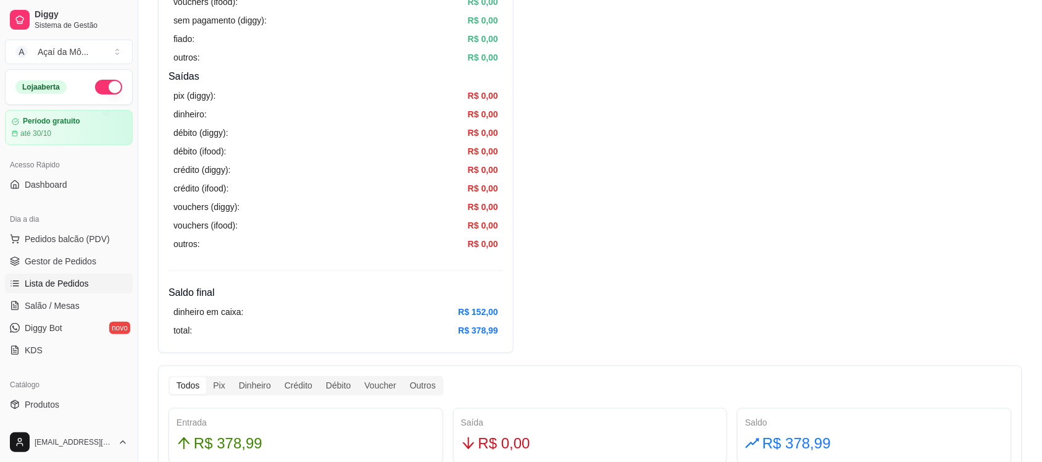
click at [78, 286] on span "Lista de Pedidos" at bounding box center [57, 283] width 64 height 12
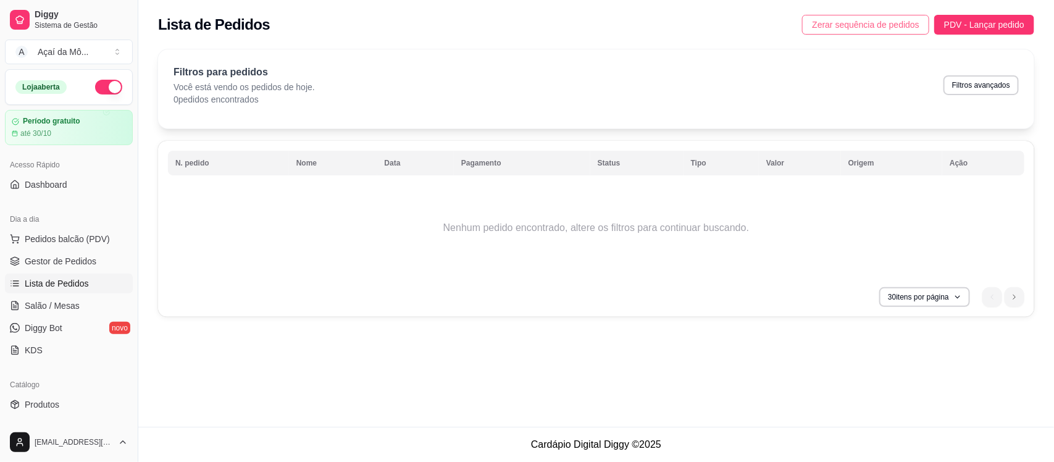
click at [906, 30] on span "Zerar sequência de pedidos" at bounding box center [865, 25] width 107 height 14
click at [871, 28] on span "Zerar sequência de pedidos" at bounding box center [865, 25] width 107 height 14
click at [994, 85] on button "Filtros avançados" at bounding box center [980, 84] width 73 height 19
select select "0"
click at [96, 257] on link "Gestor de Pedidos" at bounding box center [69, 261] width 128 height 20
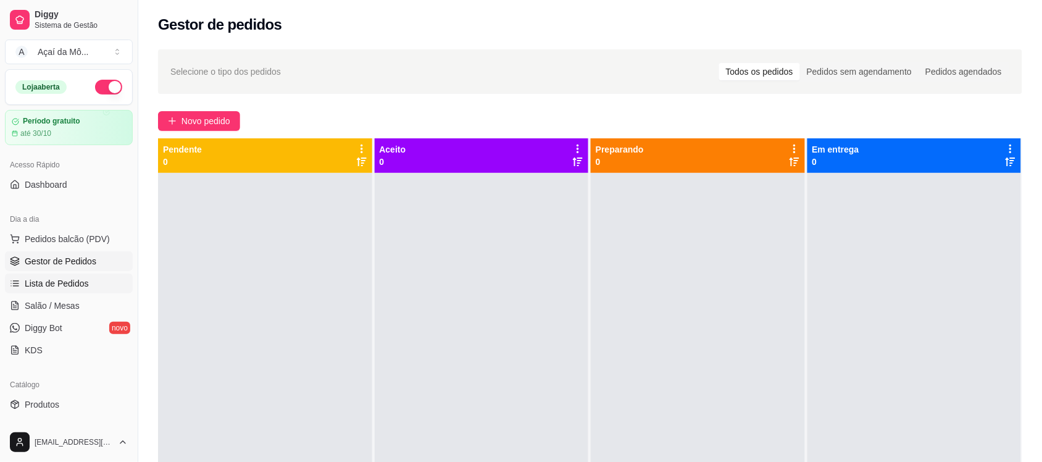
click at [87, 281] on link "Lista de Pedidos" at bounding box center [69, 283] width 128 height 20
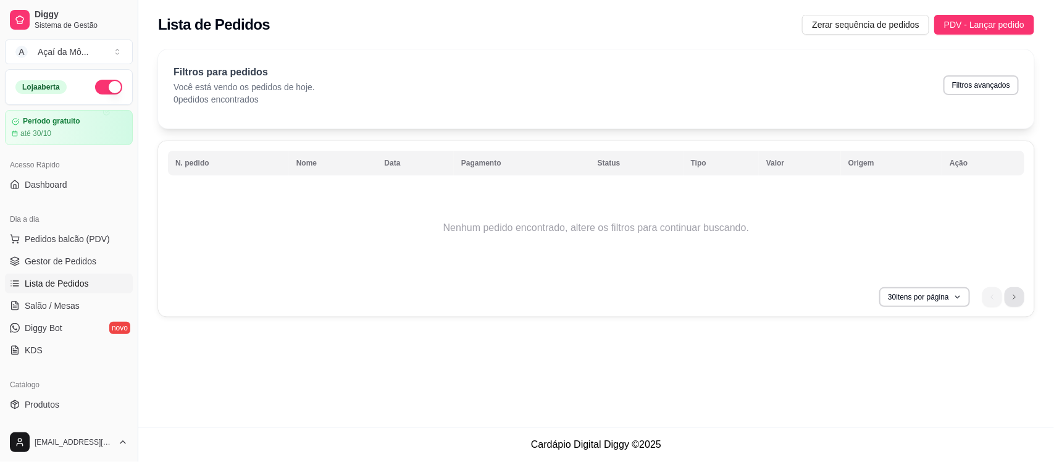
click at [1016, 294] on icon "next page button" at bounding box center [1013, 296] width 7 height 7
click at [960, 298] on button "30 itens por página" at bounding box center [924, 296] width 88 height 19
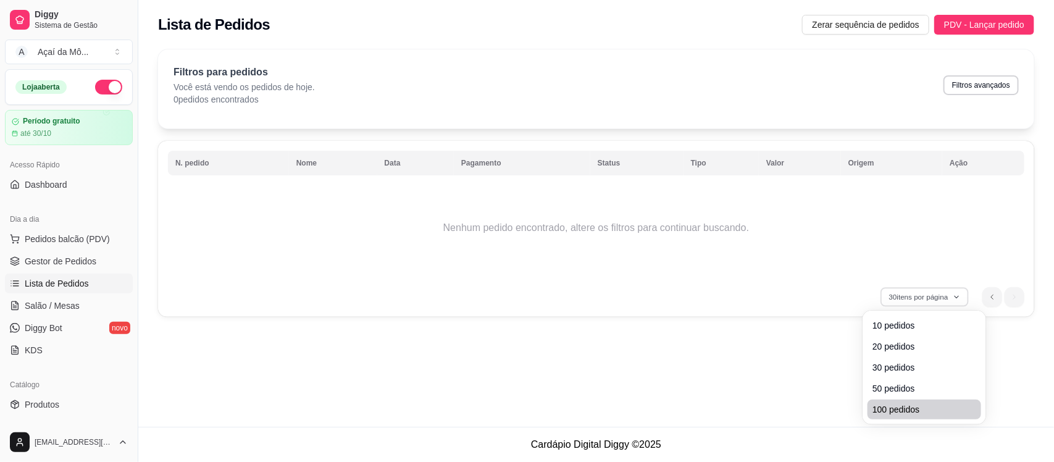
click at [911, 402] on li "100 pedidos" at bounding box center [924, 409] width 114 height 20
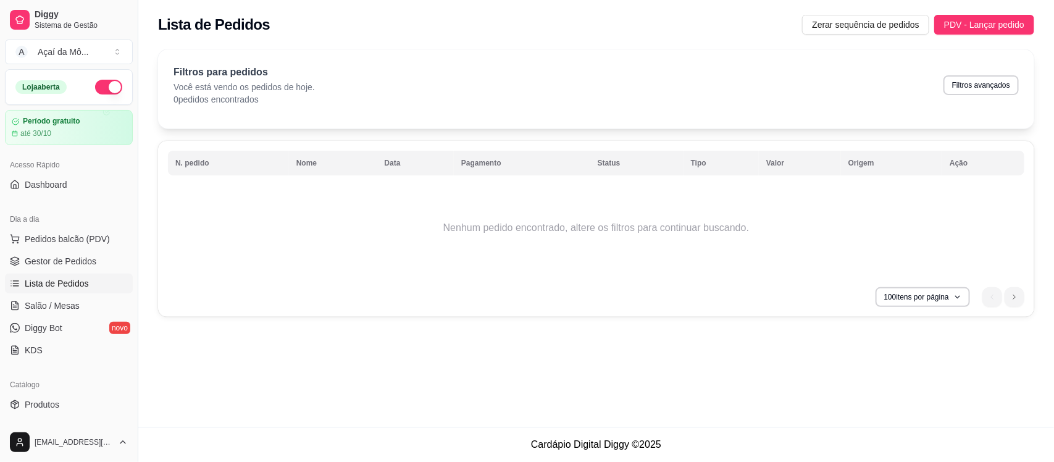
click at [260, 88] on p "Você está vendo os pedidos de hoje." at bounding box center [243, 87] width 141 height 12
click at [992, 88] on button "Filtros avançados" at bounding box center [980, 84] width 73 height 19
select select "0"
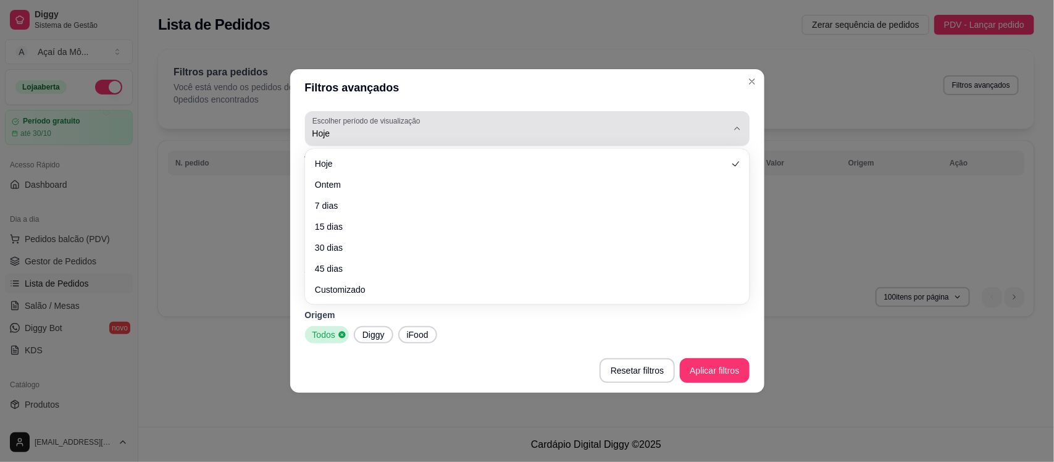
click at [372, 139] on span "Hoje" at bounding box center [519, 133] width 415 height 12
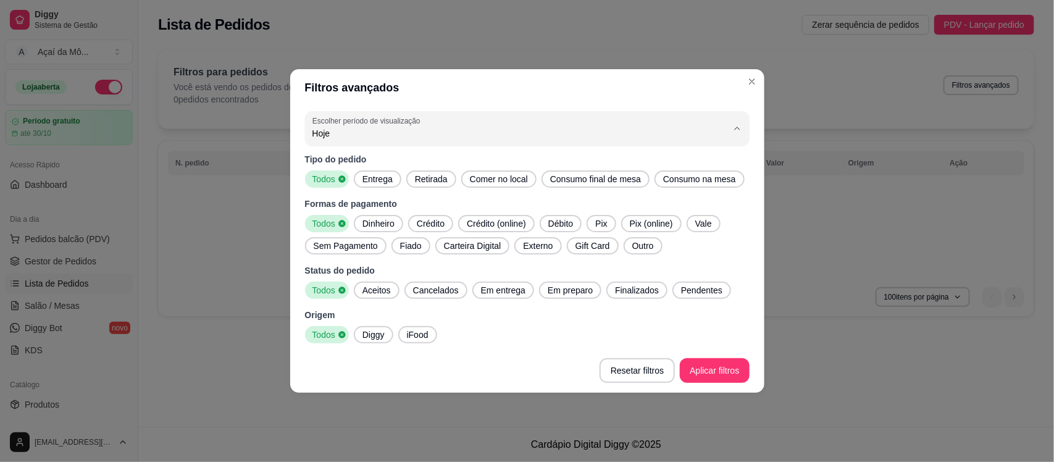
click at [373, 181] on span "Ontem" at bounding box center [521, 183] width 396 height 12
type input "1"
select select "1"
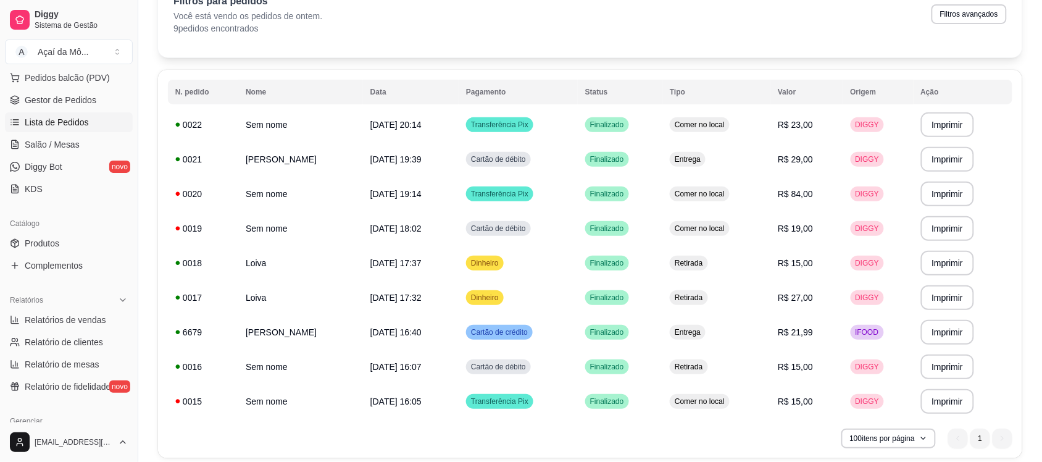
scroll to position [147, 0]
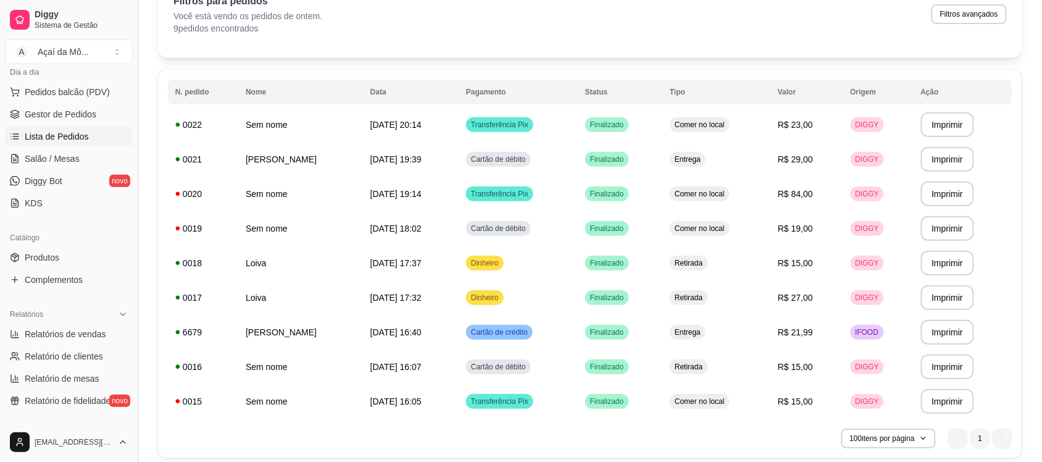
click at [134, 174] on button "Toggle Sidebar" at bounding box center [138, 231] width 10 height 462
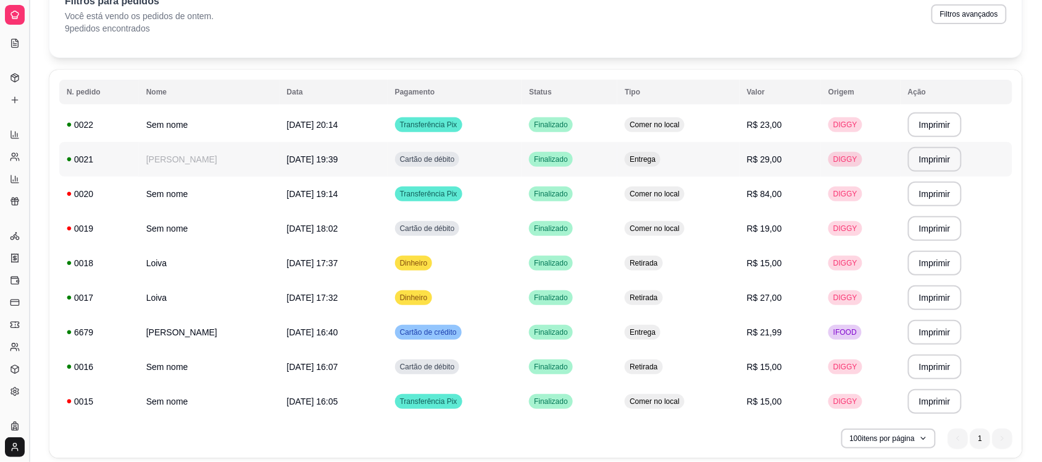
scroll to position [65, 0]
click at [30, 186] on button "Toggle Sidebar" at bounding box center [29, 231] width 10 height 462
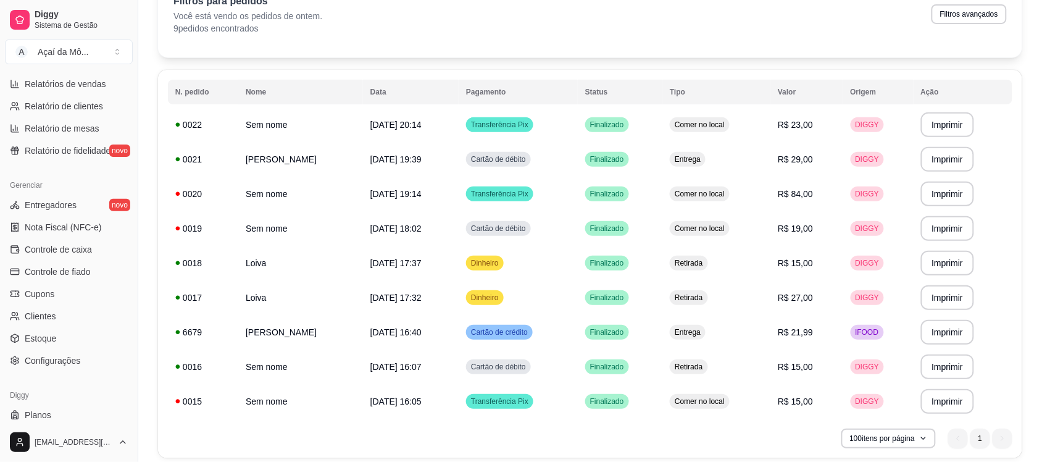
scroll to position [426, 0]
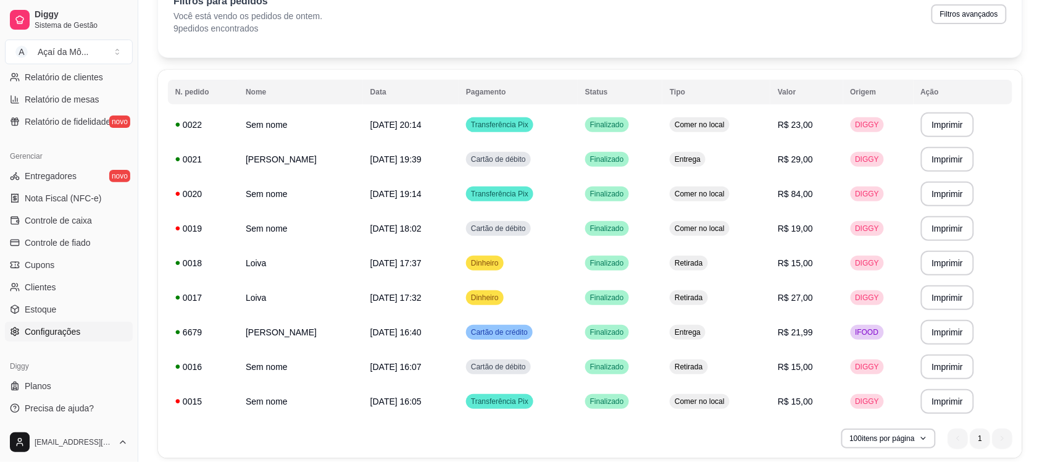
click at [94, 323] on link "Configurações" at bounding box center [69, 332] width 128 height 20
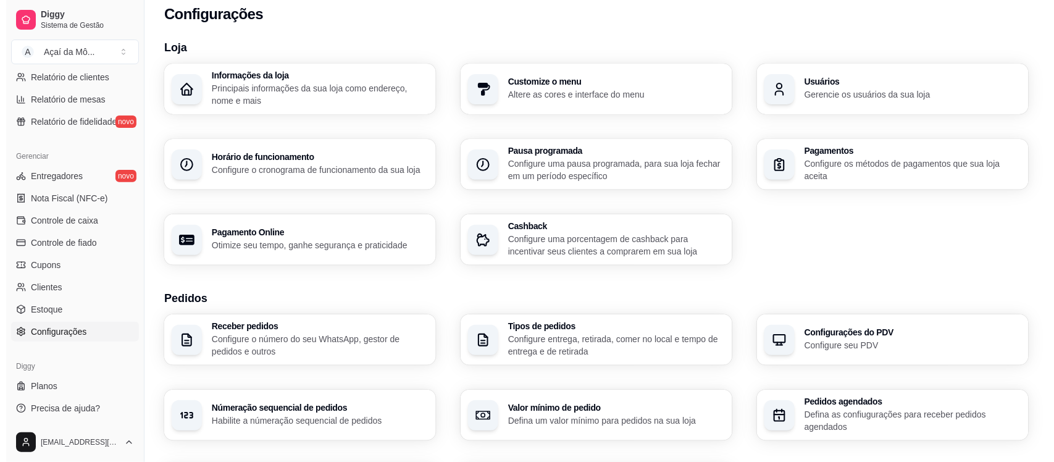
scroll to position [9, 0]
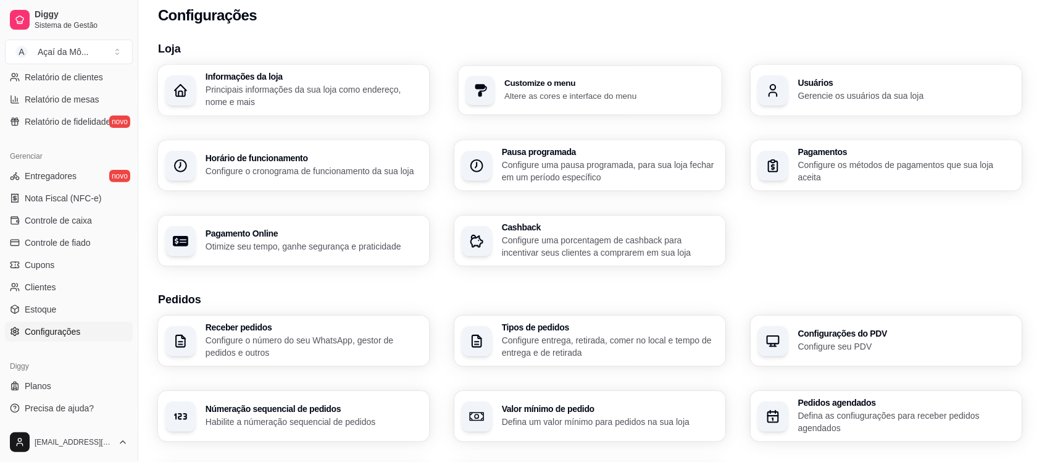
click at [565, 79] on h3 "Customize o menu" at bounding box center [609, 83] width 210 height 9
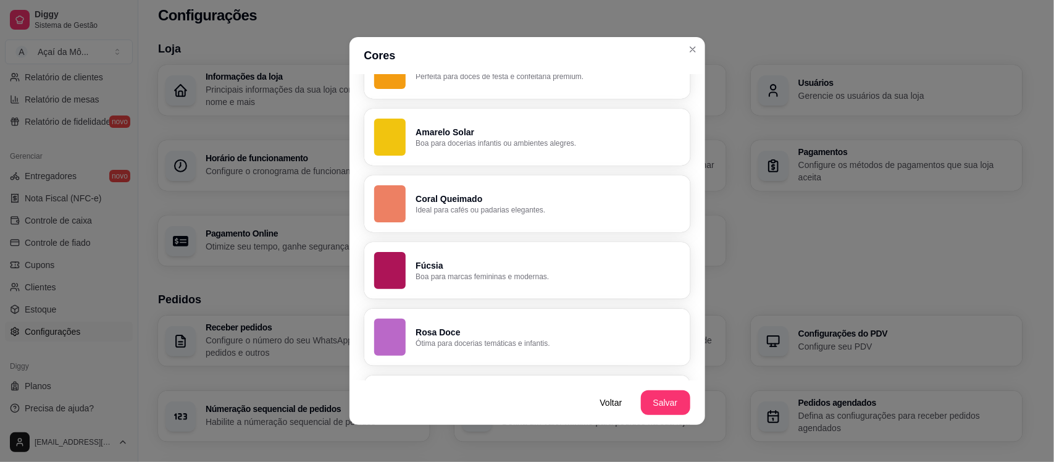
scroll to position [870, 0]
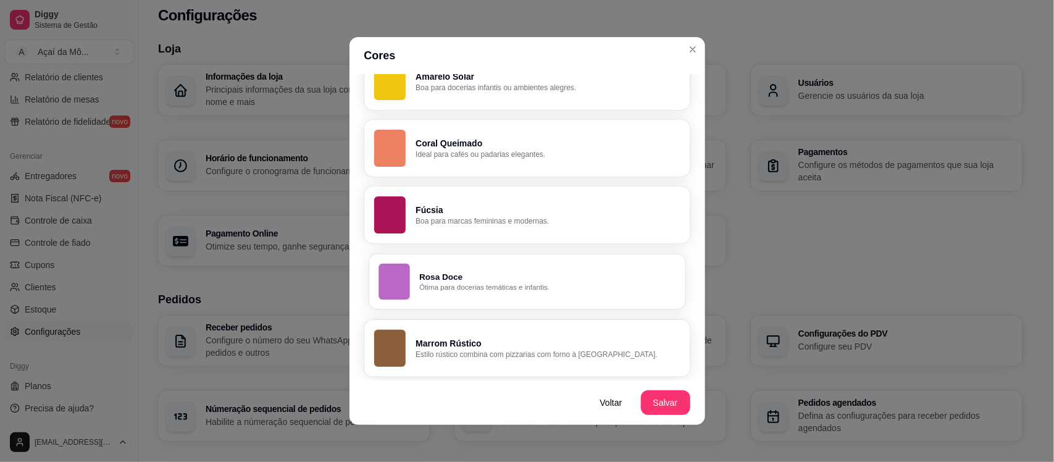
click at [628, 263] on button "Rosa Doce Ótima para docerias temáticas e infantis." at bounding box center [526, 281] width 316 height 55
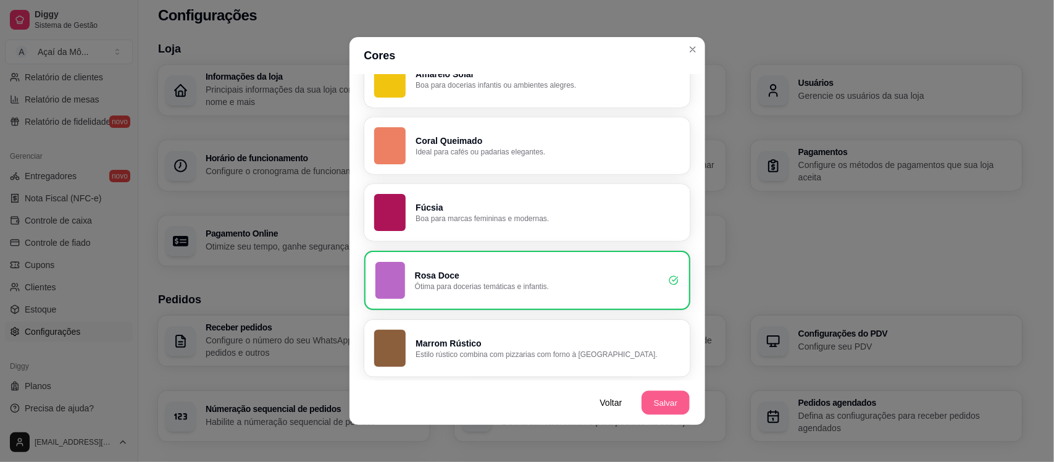
click at [647, 397] on button "Salvar" at bounding box center [665, 403] width 48 height 24
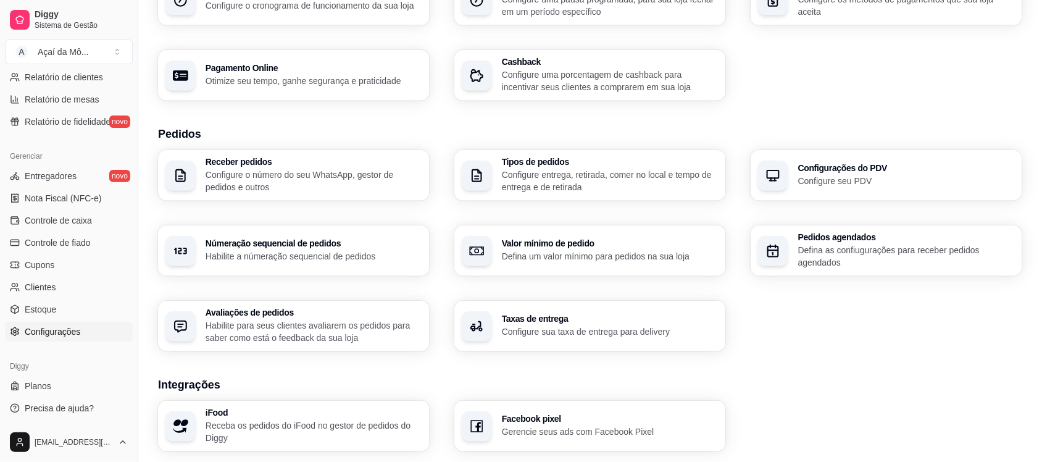
scroll to position [180, 0]
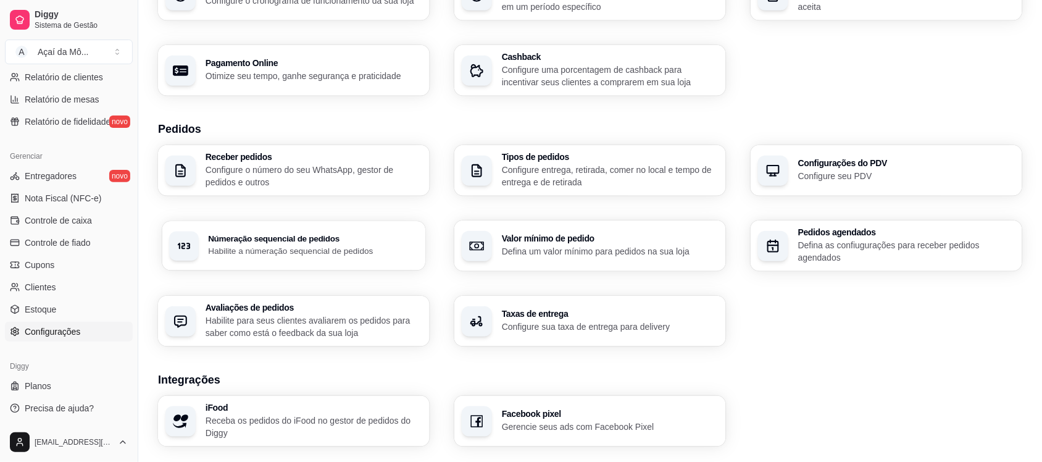
click at [381, 247] on p "Habilite a númeração sequencial de pedidos" at bounding box center [313, 251] width 210 height 12
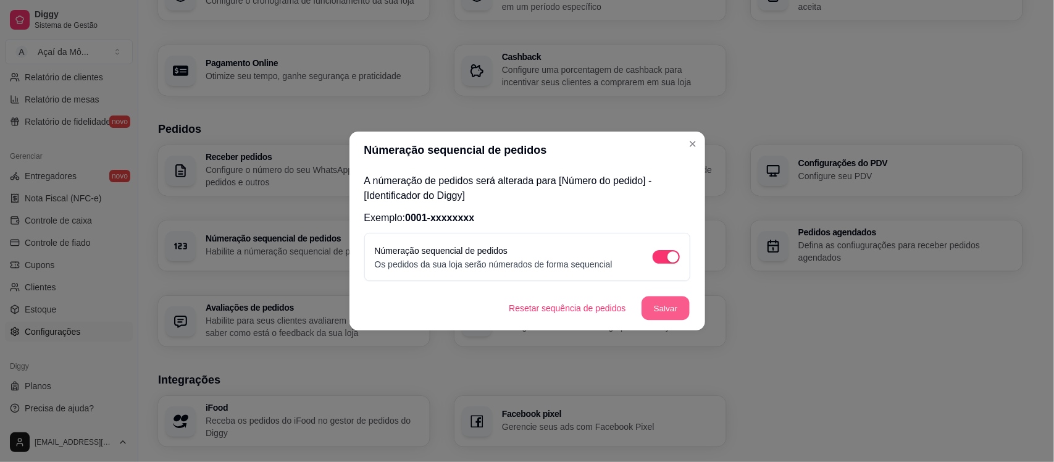
click at [664, 303] on button "Salvar" at bounding box center [665, 308] width 48 height 24
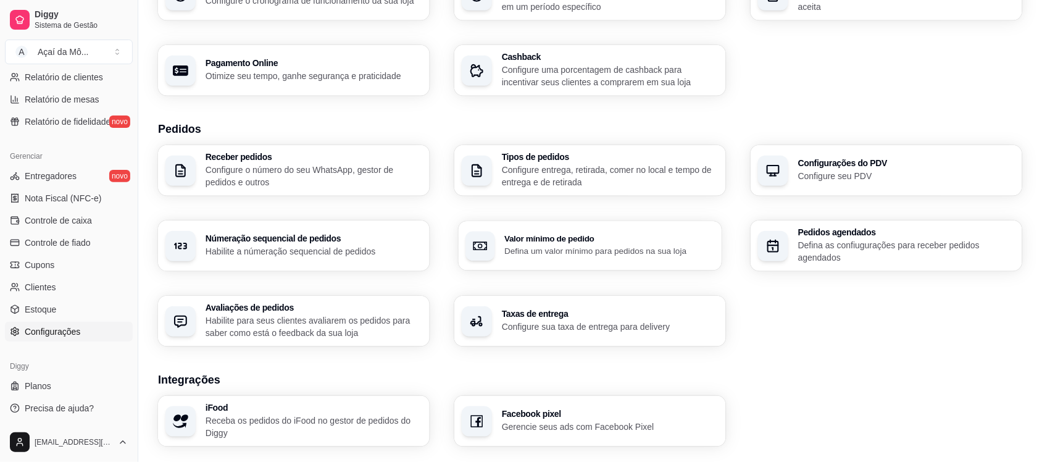
click at [516, 246] on p "Defina um valor mínimo para pedidos na sua loja" at bounding box center [609, 251] width 210 height 12
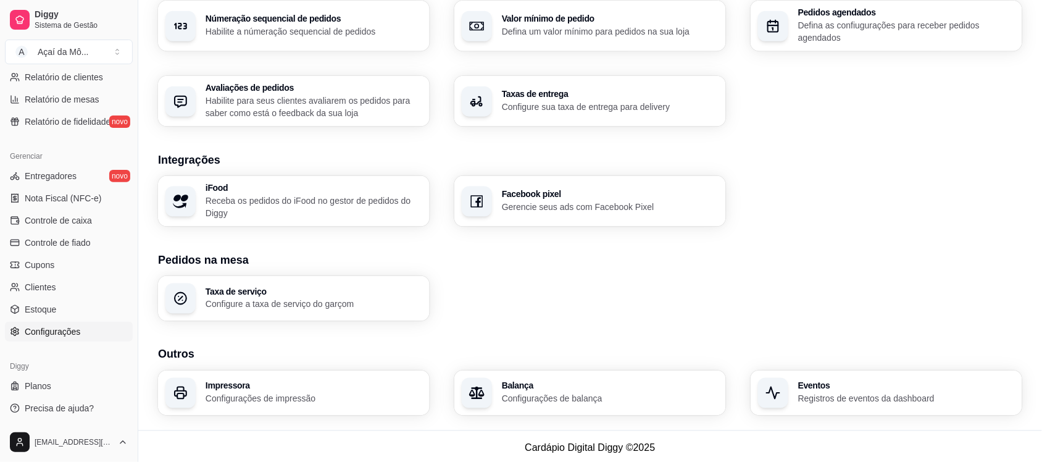
scroll to position [402, 0]
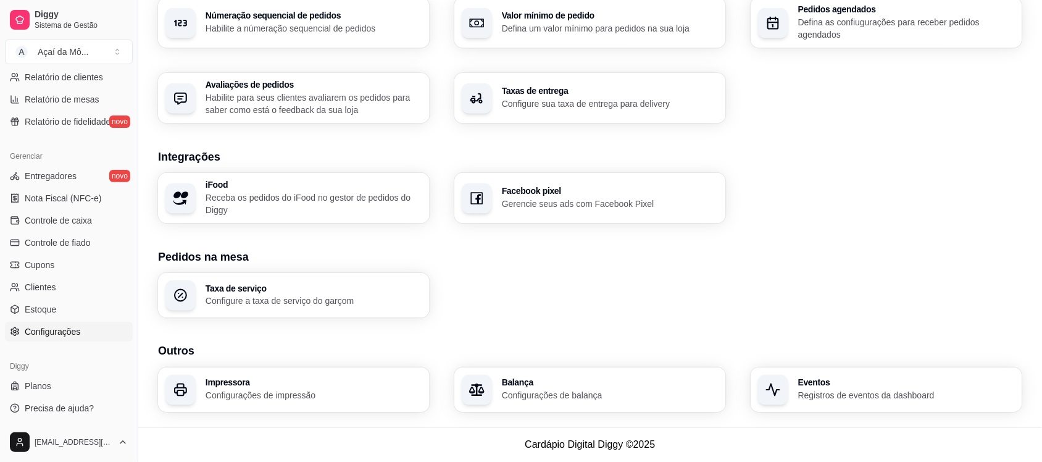
click at [504, 307] on div "Taxa de serviço Configure a taxa de serviço do garçom" at bounding box center [590, 295] width 864 height 45
click at [367, 312] on div "Taxa de serviço Configure a taxa de serviço do garçom" at bounding box center [294, 295] width 264 height 44
drag, startPoint x: 1014, startPoint y: 287, endPoint x: 1053, endPoint y: 222, distance: 75.6
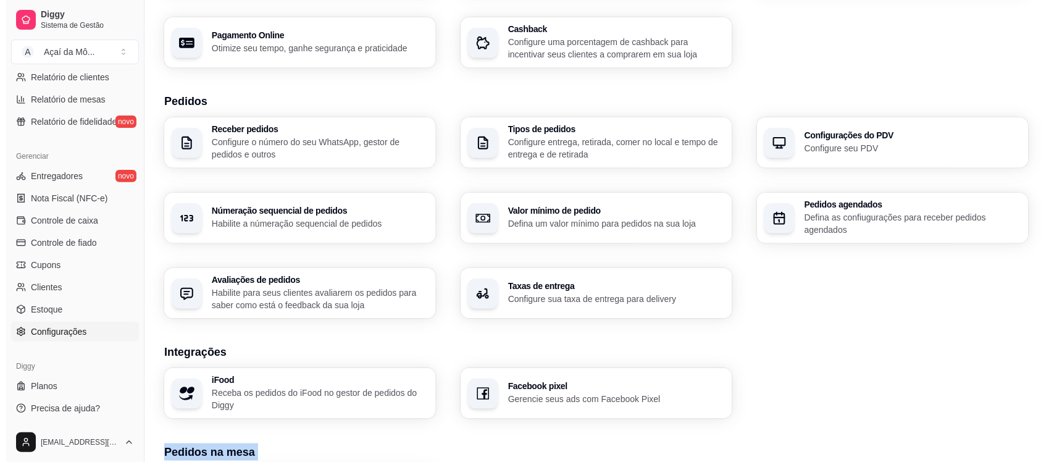
scroll to position [206, 0]
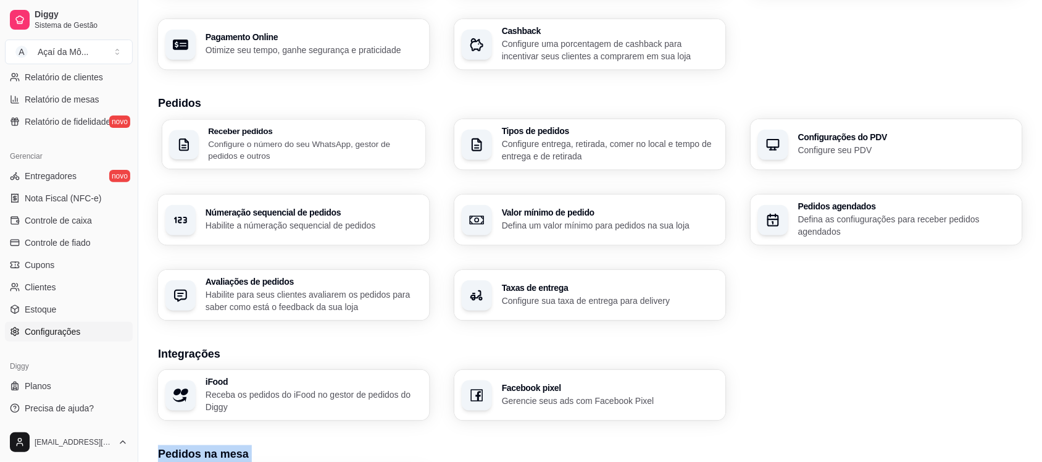
click at [375, 144] on p "Configure o número do seu WhatsApp, gestor de pedidos e outros" at bounding box center [313, 150] width 210 height 24
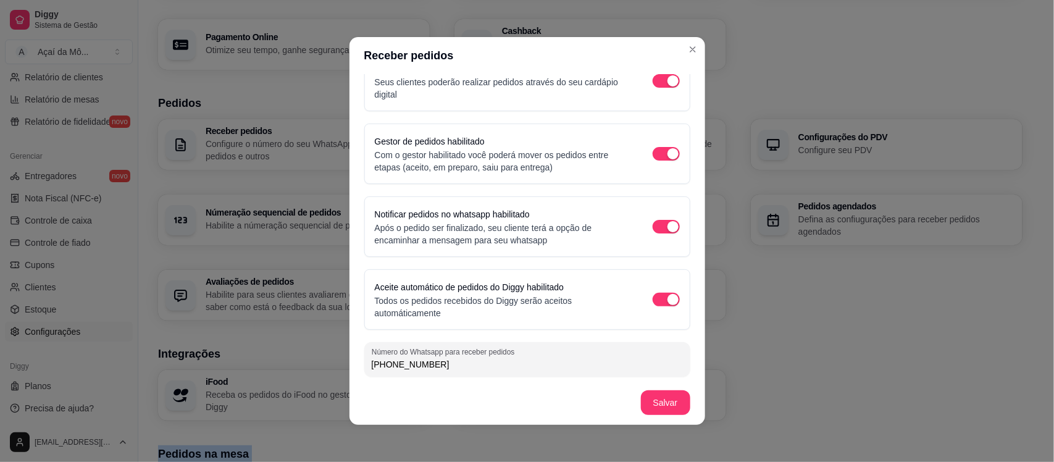
scroll to position [31, 0]
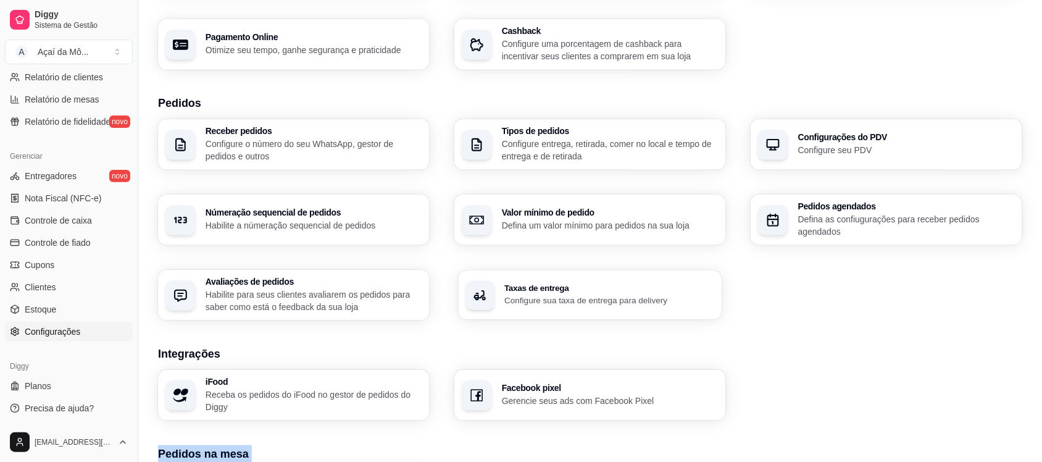
click at [673, 281] on div "Taxas de entrega Configure sua taxa de entrega para delivery" at bounding box center [591, 294] width 264 height 49
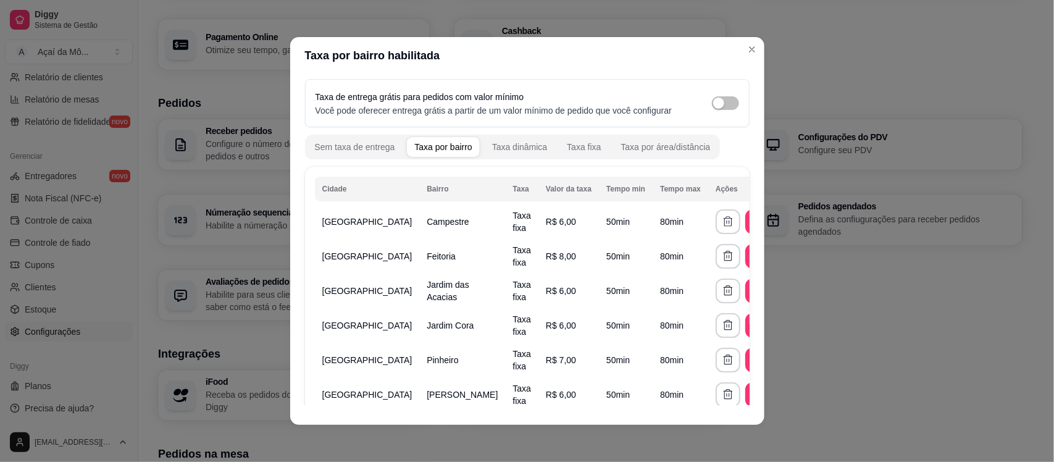
click at [757, 50] on header "Taxa por bairro habilitada" at bounding box center [527, 55] width 474 height 37
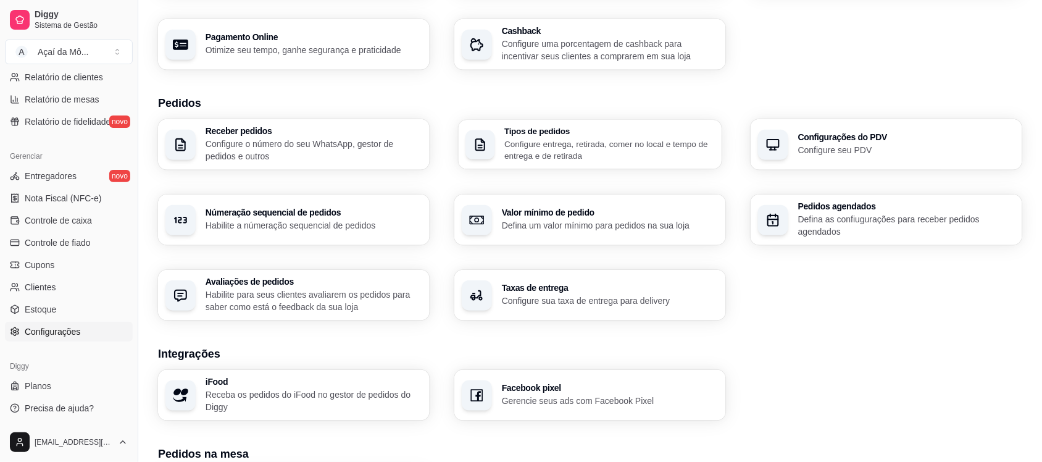
click at [658, 145] on p "Configure entrega, retirada, comer no local e tempo de entrega e de retirada" at bounding box center [609, 150] width 210 height 24
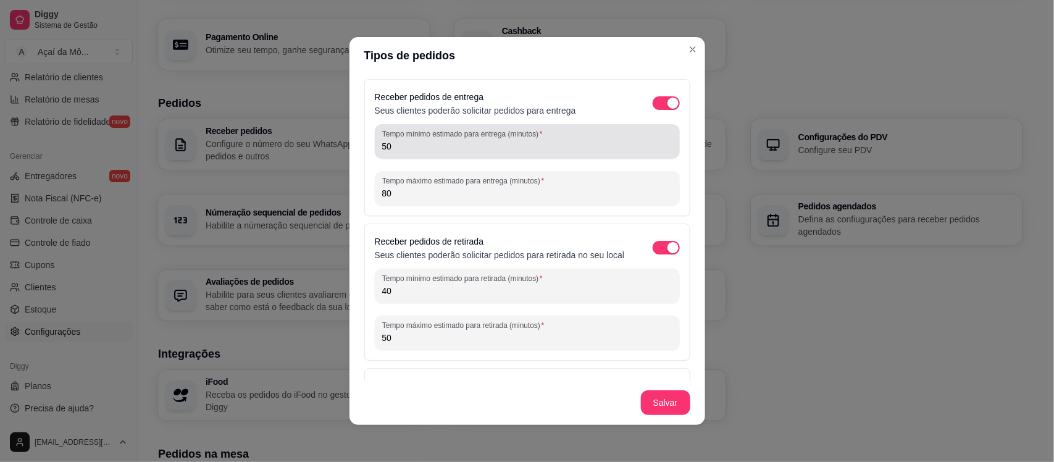
click at [543, 137] on div "50" at bounding box center [527, 141] width 290 height 25
drag, startPoint x: 543, startPoint y: 137, endPoint x: 371, endPoint y: 184, distance: 178.5
click at [375, 184] on div "Tempo mínimo estimado para entrega (minutos) 50 Tempo máximo estimado para entr…" at bounding box center [527, 164] width 305 height 81
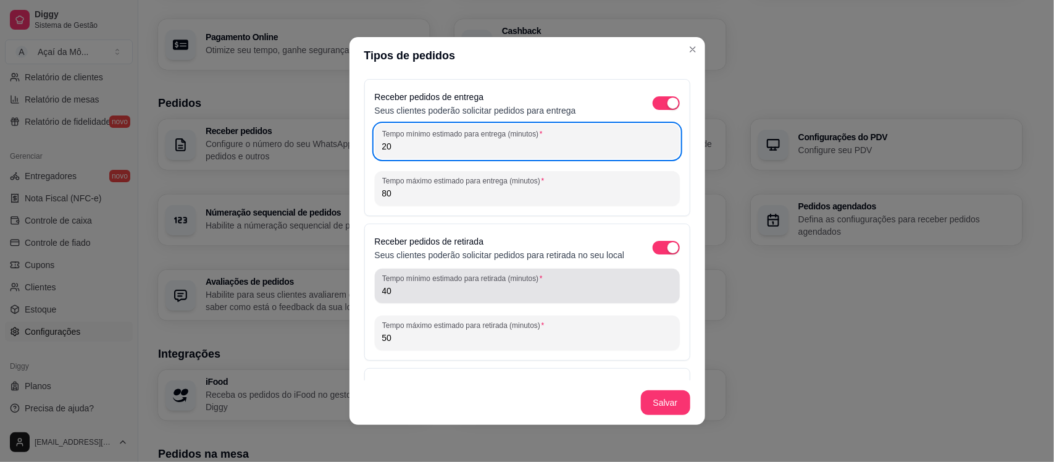
type input "20"
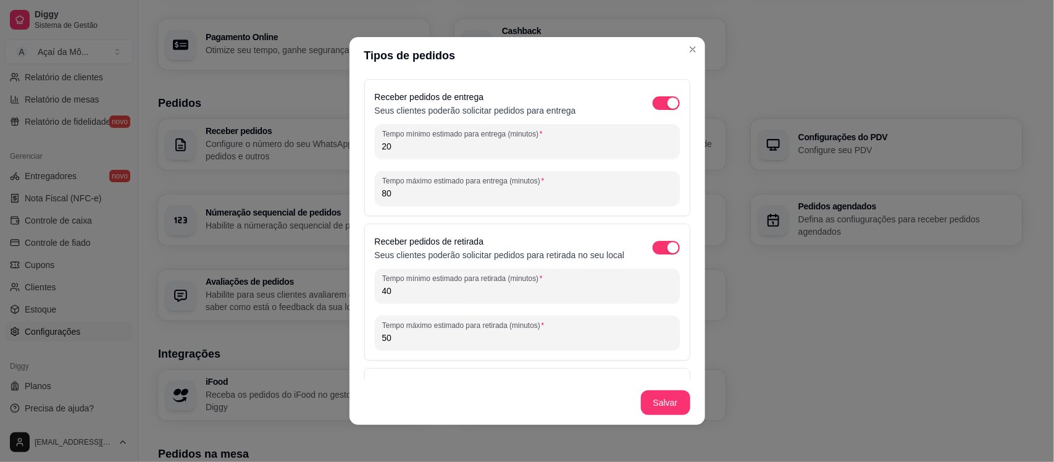
click at [393, 297] on input "40" at bounding box center [527, 291] width 290 height 12
click at [392, 297] on input "40" at bounding box center [527, 291] width 290 height 12
drag, startPoint x: 392, startPoint y: 301, endPoint x: 362, endPoint y: 304, distance: 30.3
click at [364, 304] on div "Receber pedidos de retirada Seus clientes poderão solicitar pedidos para retira…" at bounding box center [527, 291] width 326 height 137
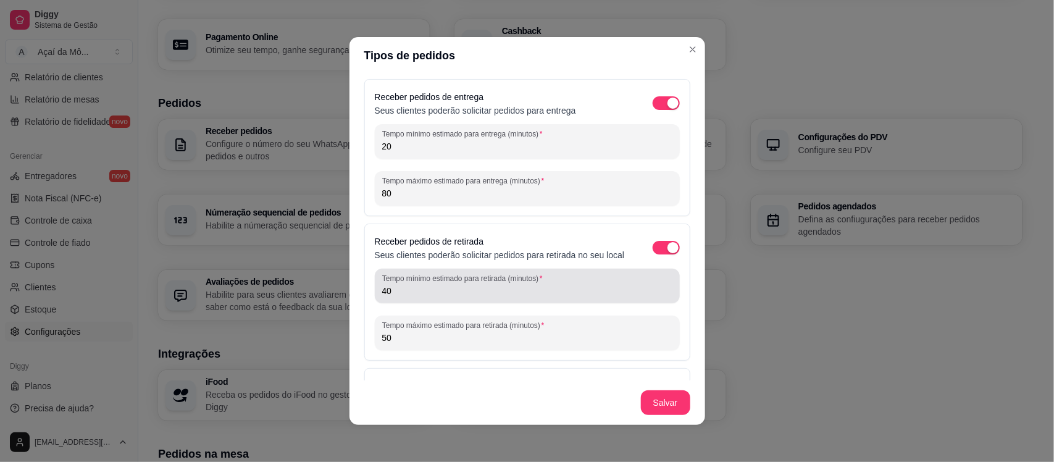
drag, startPoint x: 362, startPoint y: 304, endPoint x: 439, endPoint y: 313, distance: 77.7
click at [439, 303] on div "Tempo mínimo estimado para retirada (minutos) 40" at bounding box center [527, 285] width 305 height 35
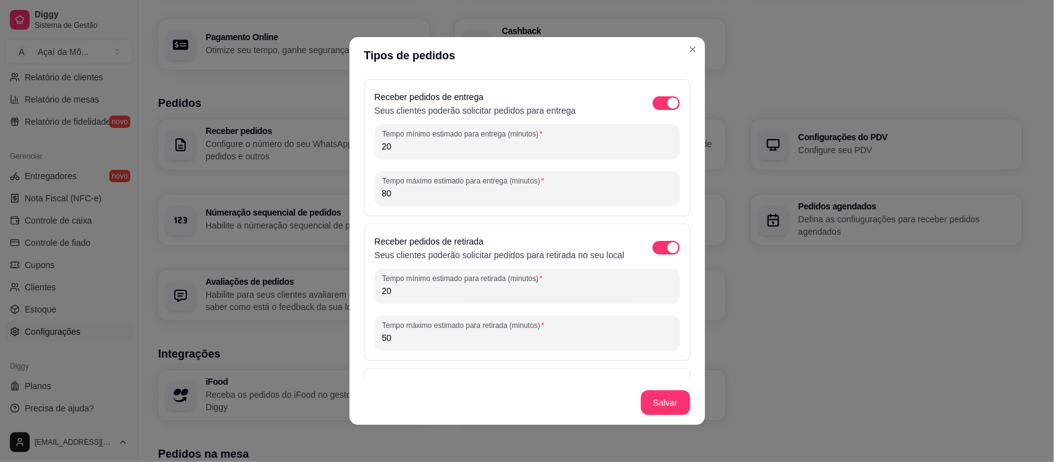
type input "20"
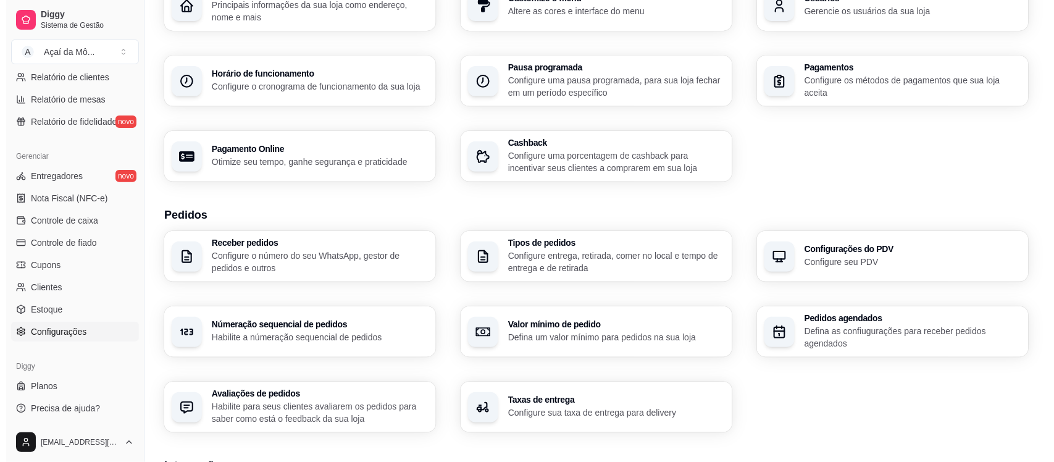
scroll to position [0, 0]
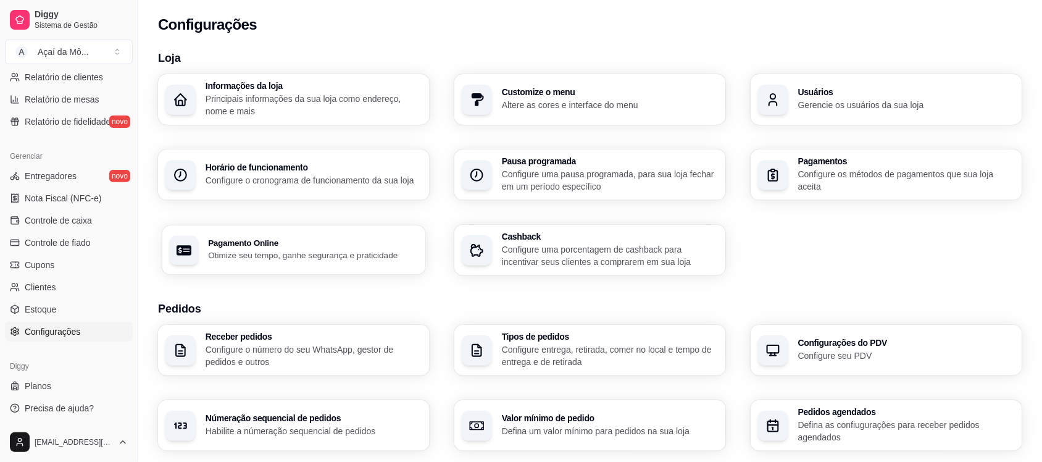
click at [331, 244] on h3 "Pagamento Online" at bounding box center [313, 243] width 210 height 9
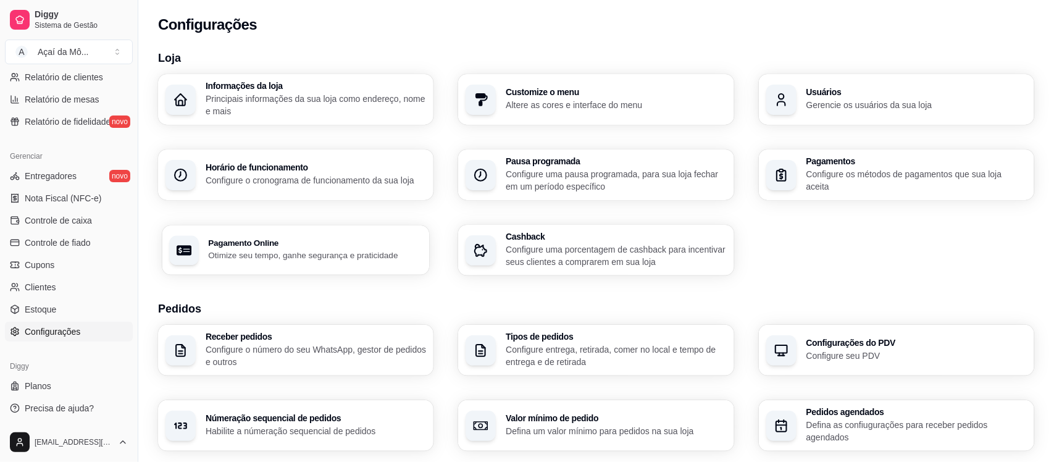
select select "4.98"
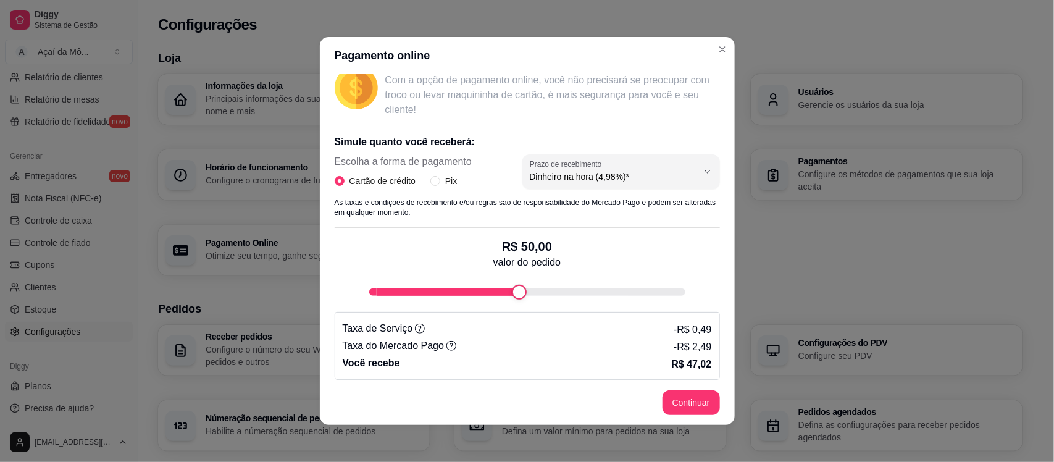
scroll to position [190, 0]
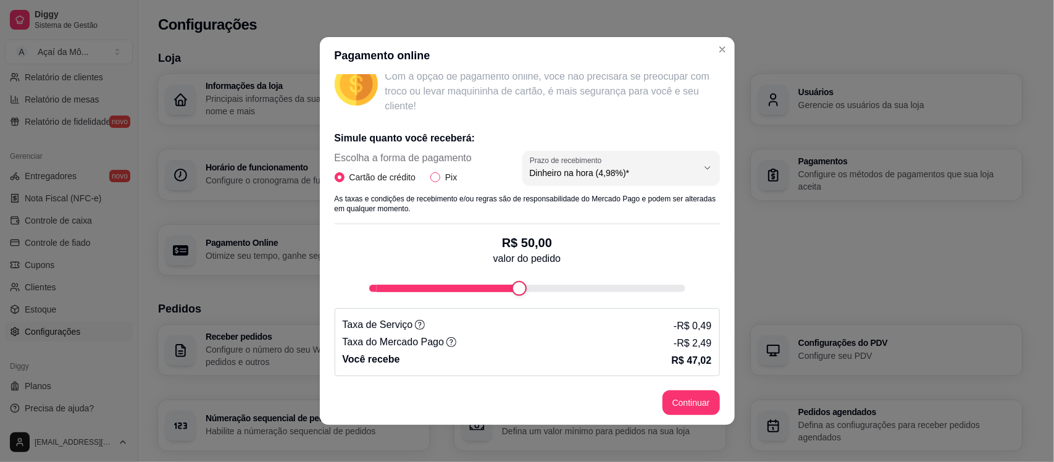
click at [433, 177] on input "Pix" at bounding box center [435, 177] width 10 height 10
radio input "true"
radio input "false"
